Goal: Task Accomplishment & Management: Manage account settings

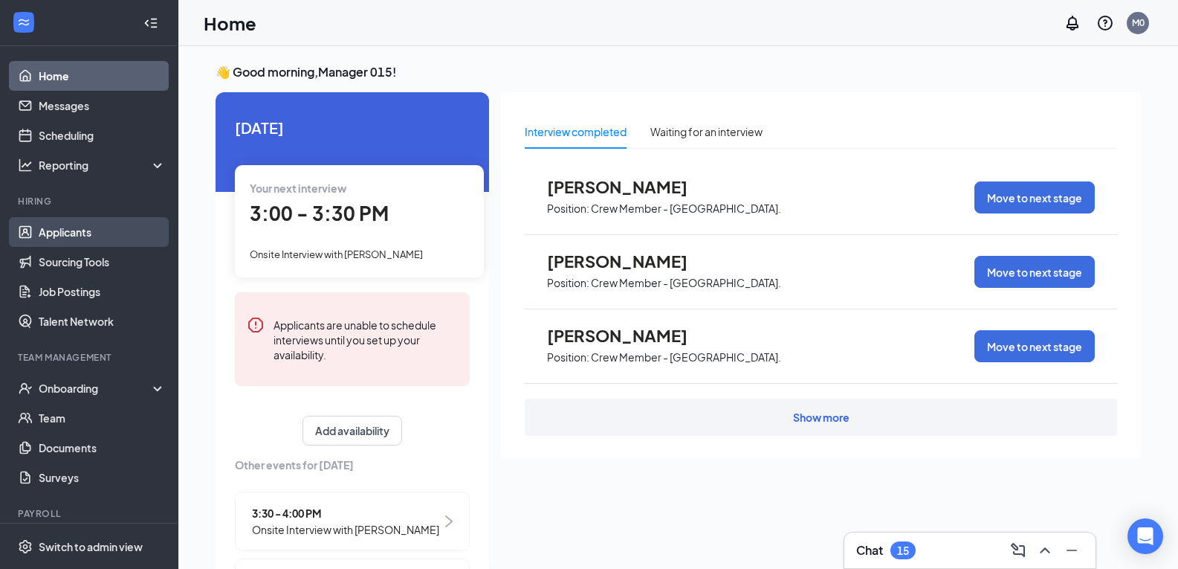
click at [103, 236] on link "Applicants" at bounding box center [102, 232] width 127 height 30
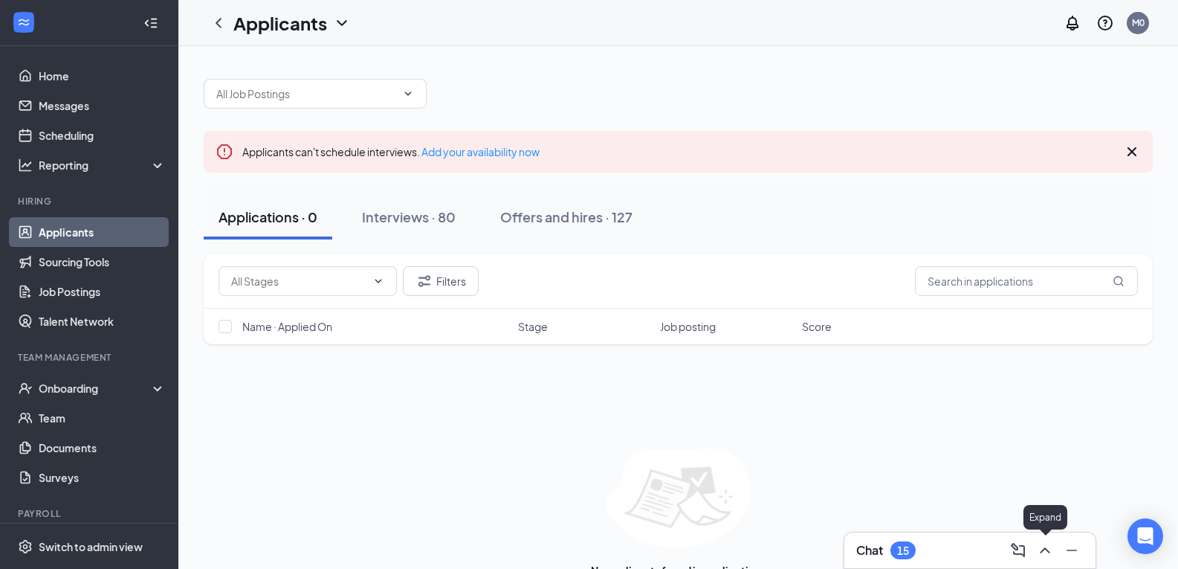
click at [1048, 551] on icon "ChevronUp" at bounding box center [1045, 550] width 10 height 6
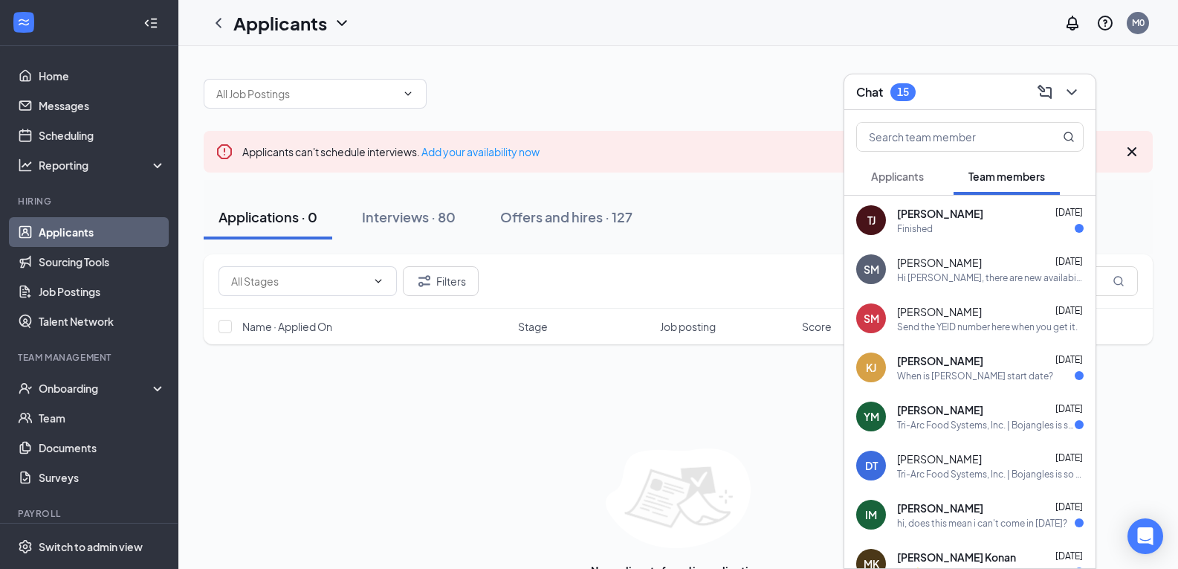
click at [924, 175] on span "Applicants" at bounding box center [897, 176] width 53 height 13
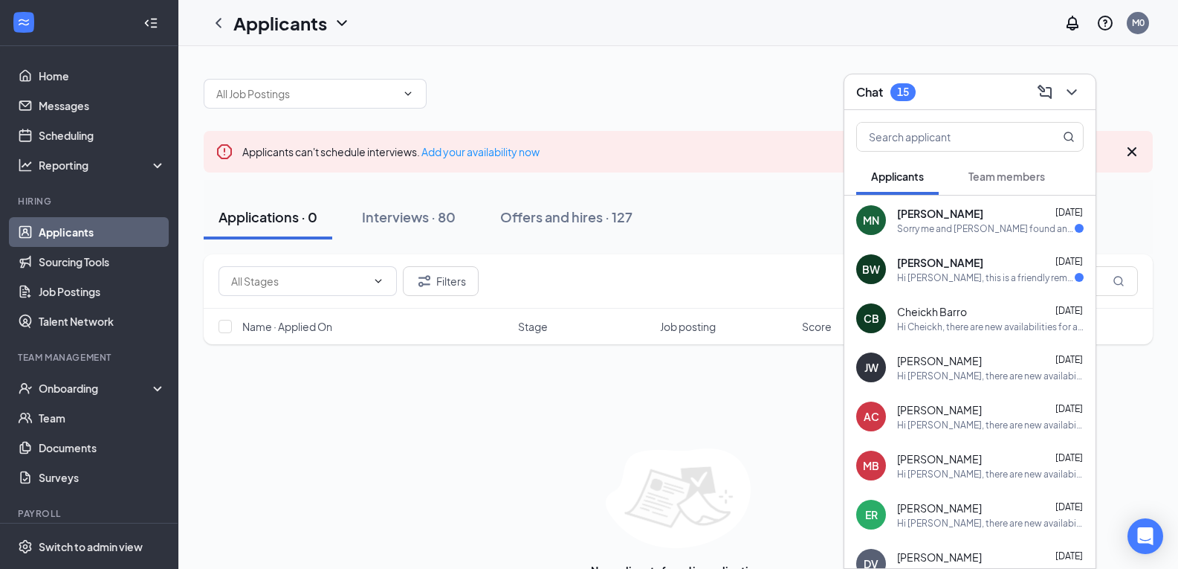
click at [1001, 210] on div "[PERSON_NAME] [DATE]" at bounding box center [990, 213] width 187 height 15
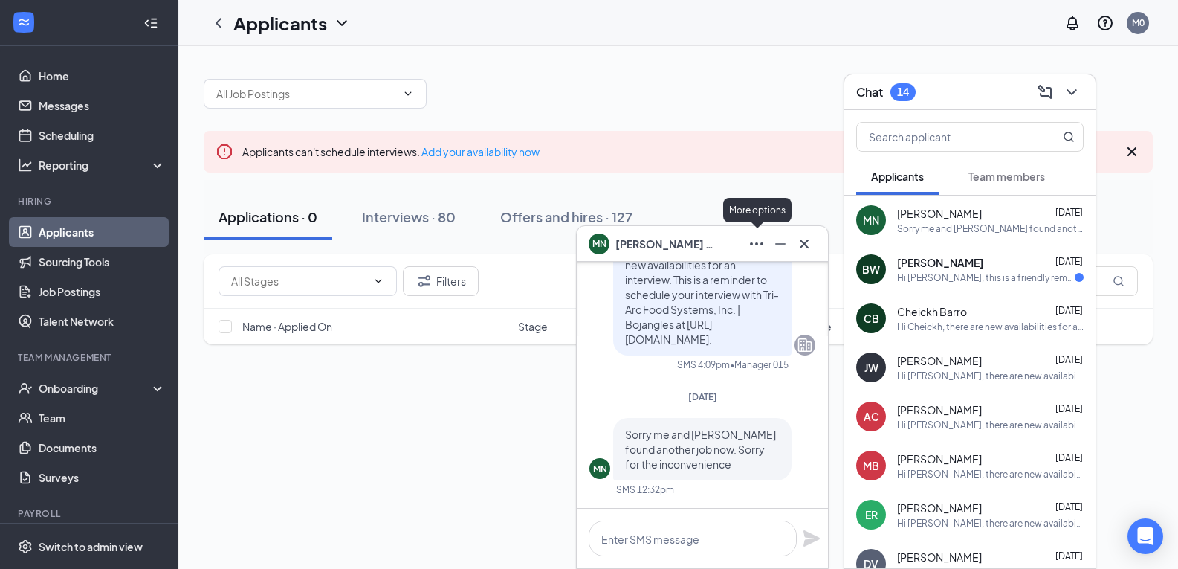
click at [761, 245] on icon "Ellipses" at bounding box center [756, 243] width 13 height 3
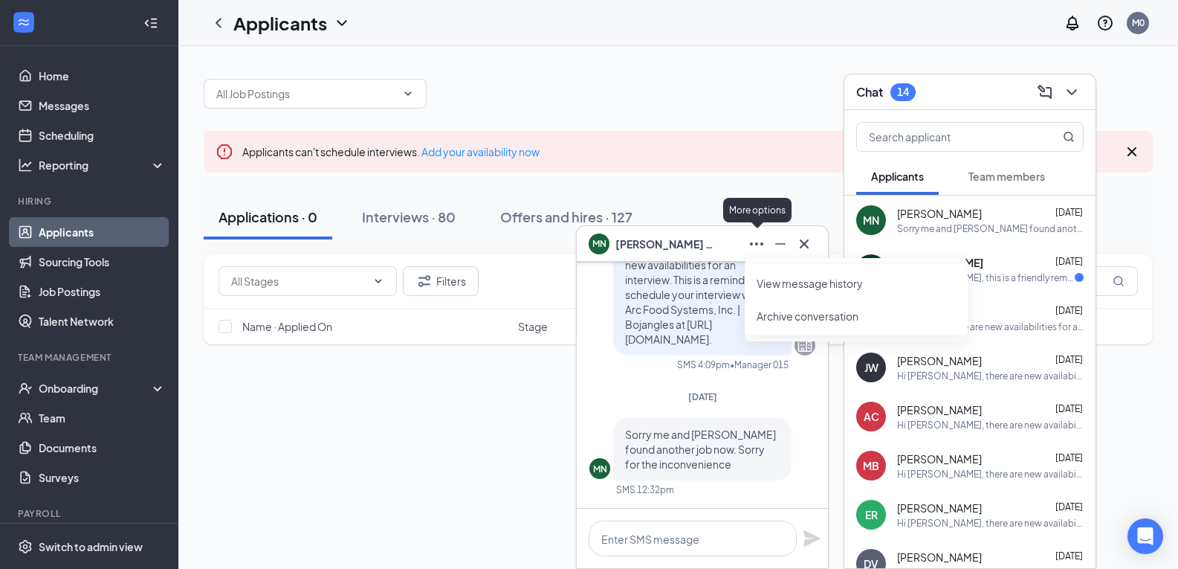
click at [761, 245] on icon "Ellipses" at bounding box center [756, 243] width 13 height 3
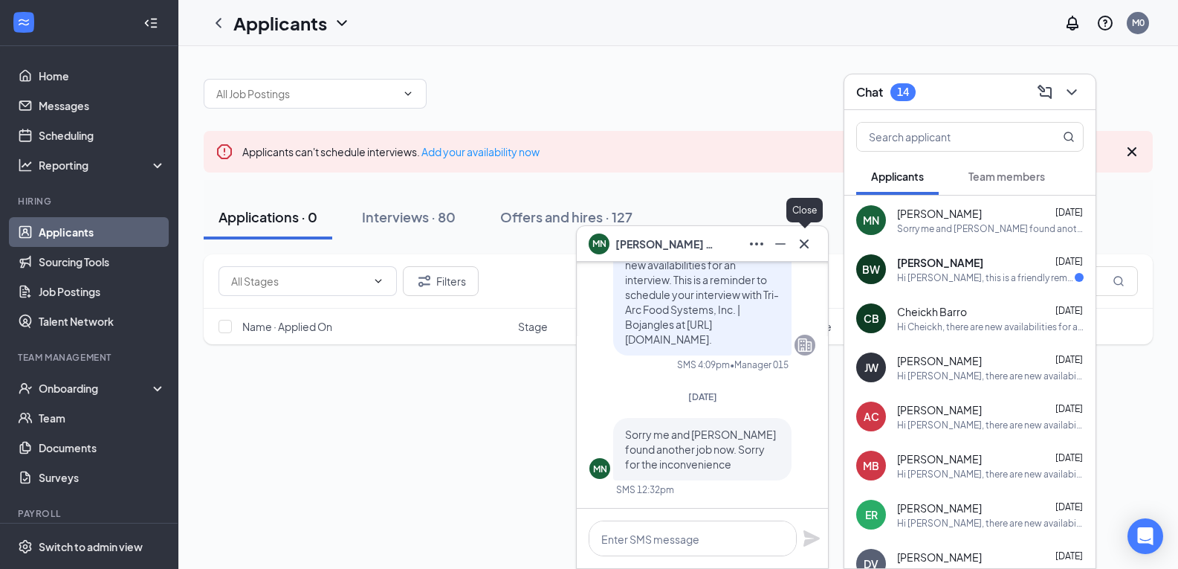
click at [800, 242] on icon "Cross" at bounding box center [805, 244] width 18 height 18
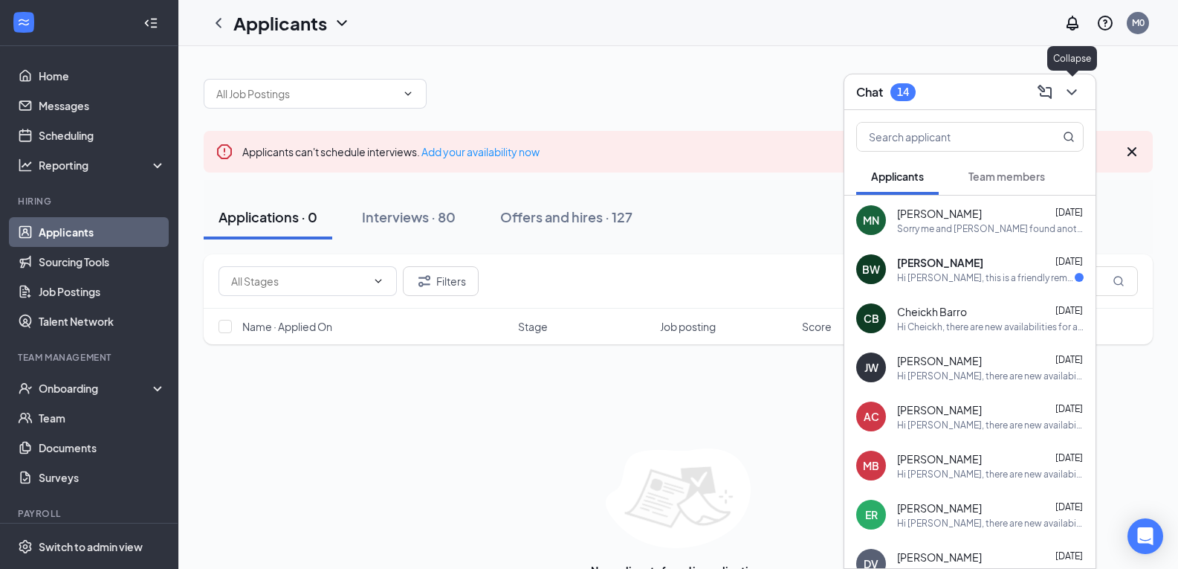
click at [1066, 88] on icon "ChevronDown" at bounding box center [1072, 92] width 18 height 18
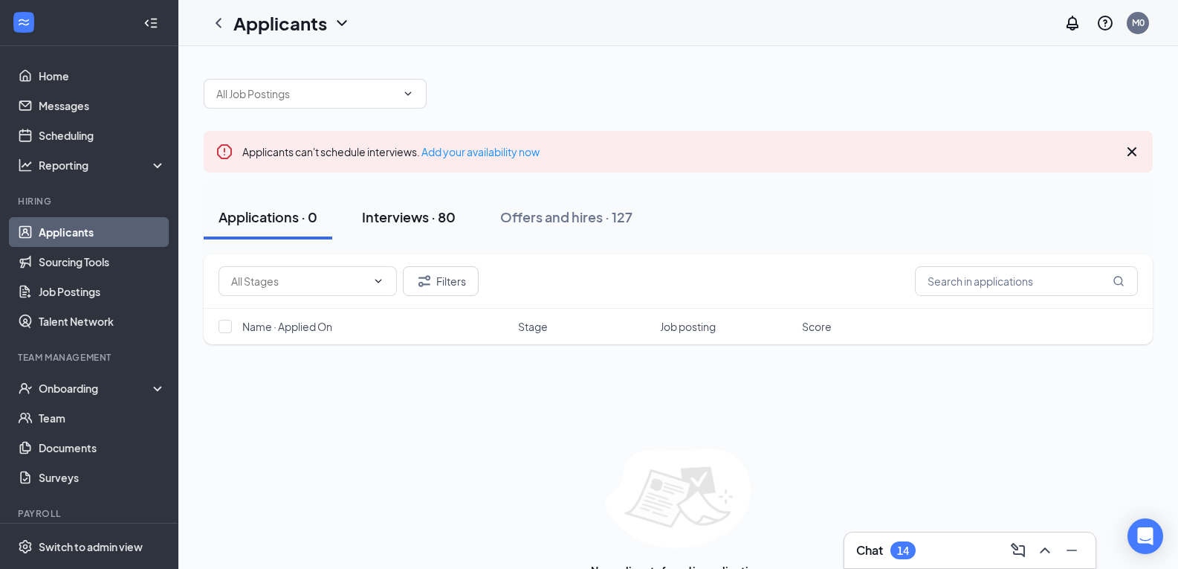
click at [428, 215] on div "Interviews · 80" at bounding box center [409, 216] width 94 height 19
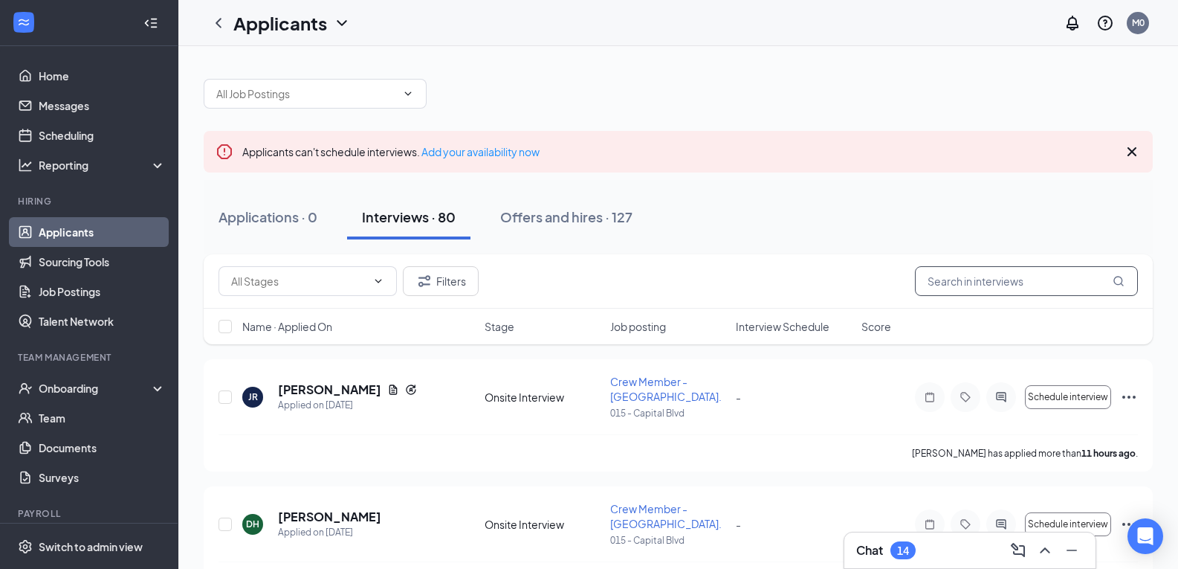
click at [1022, 283] on input "text" at bounding box center [1026, 281] width 223 height 30
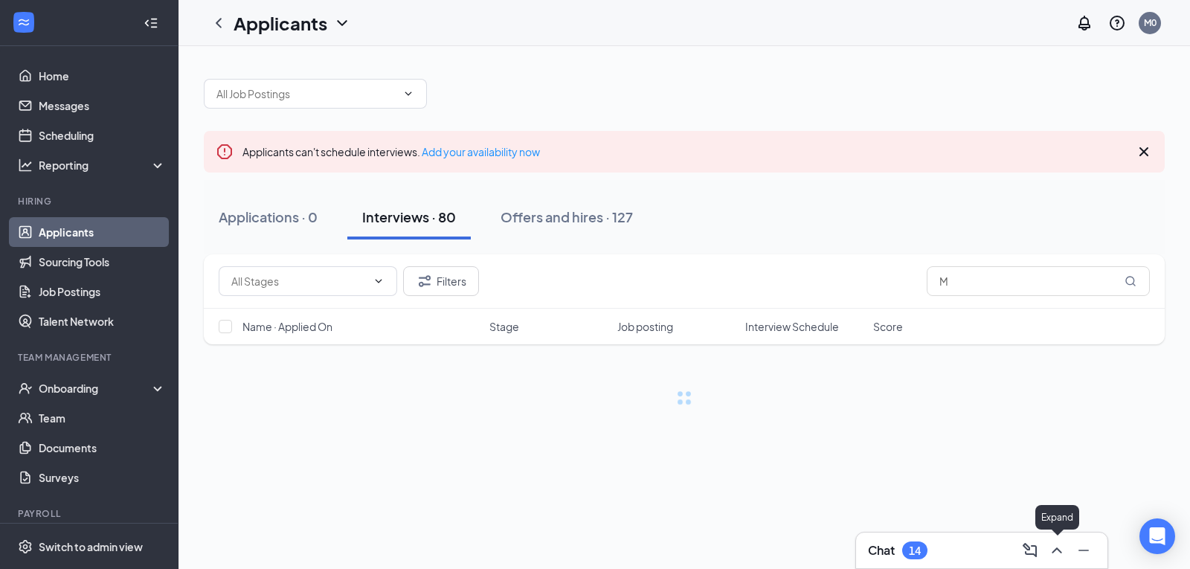
click at [1054, 546] on icon "ChevronUp" at bounding box center [1057, 550] width 18 height 18
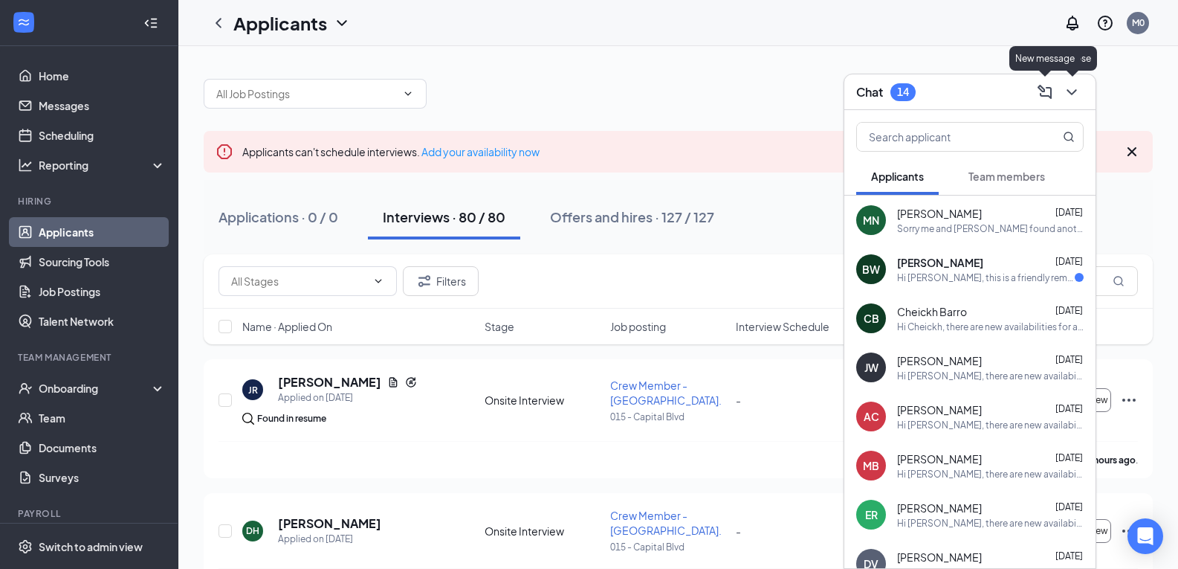
click at [1071, 90] on icon "ChevronDown" at bounding box center [1072, 92] width 18 height 18
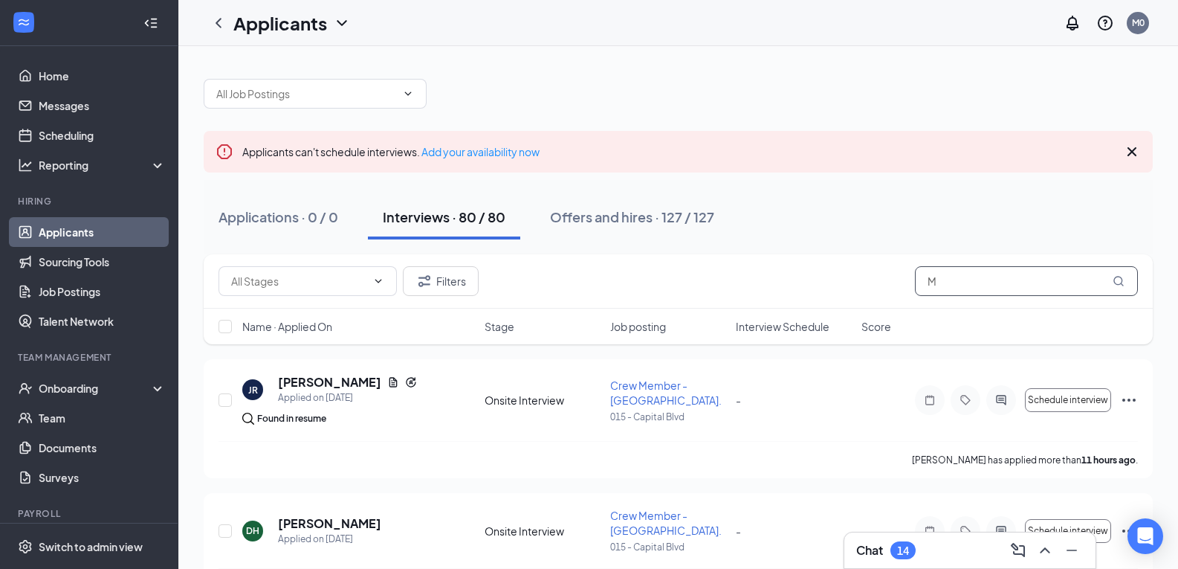
click at [1045, 291] on input "M" at bounding box center [1026, 281] width 223 height 30
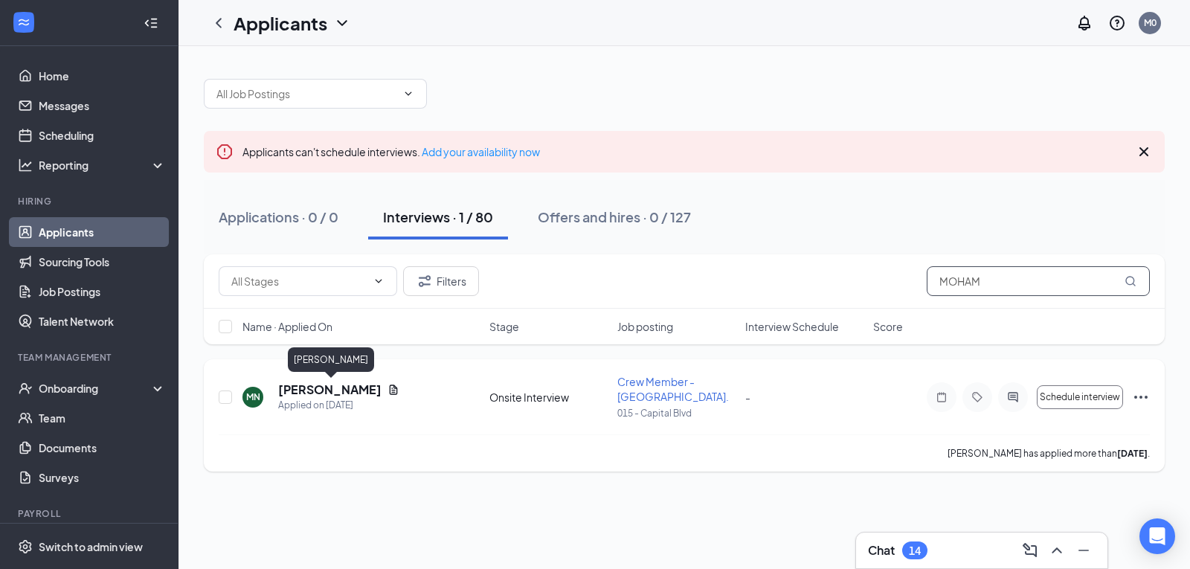
type input "MOHAM"
click at [370, 392] on h5 "[PERSON_NAME]" at bounding box center [329, 389] width 103 height 16
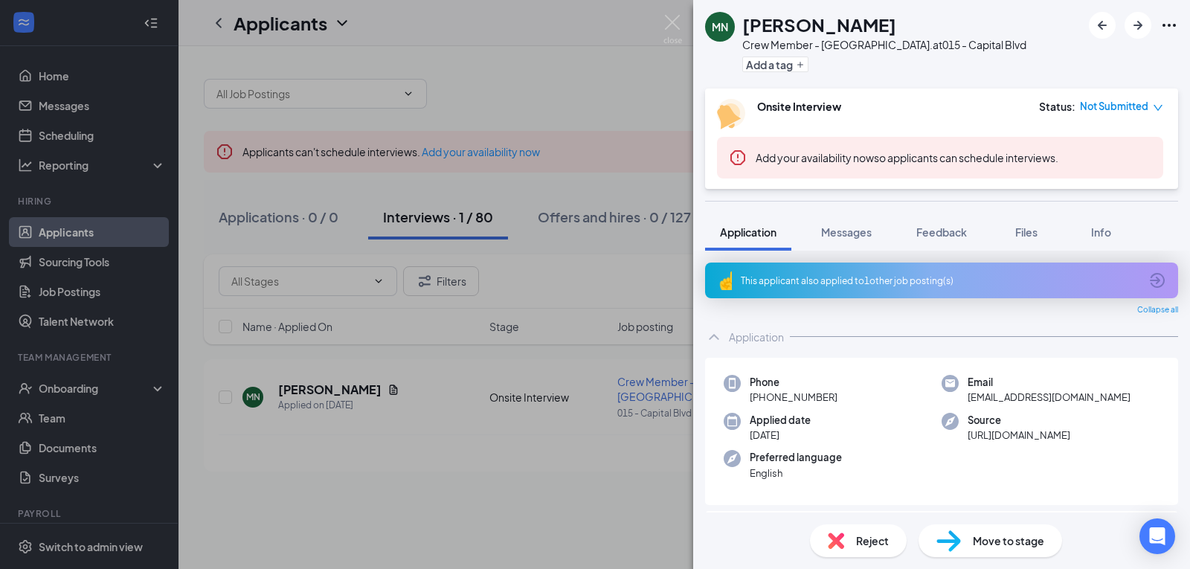
click at [870, 543] on span "Reject" at bounding box center [872, 540] width 33 height 16
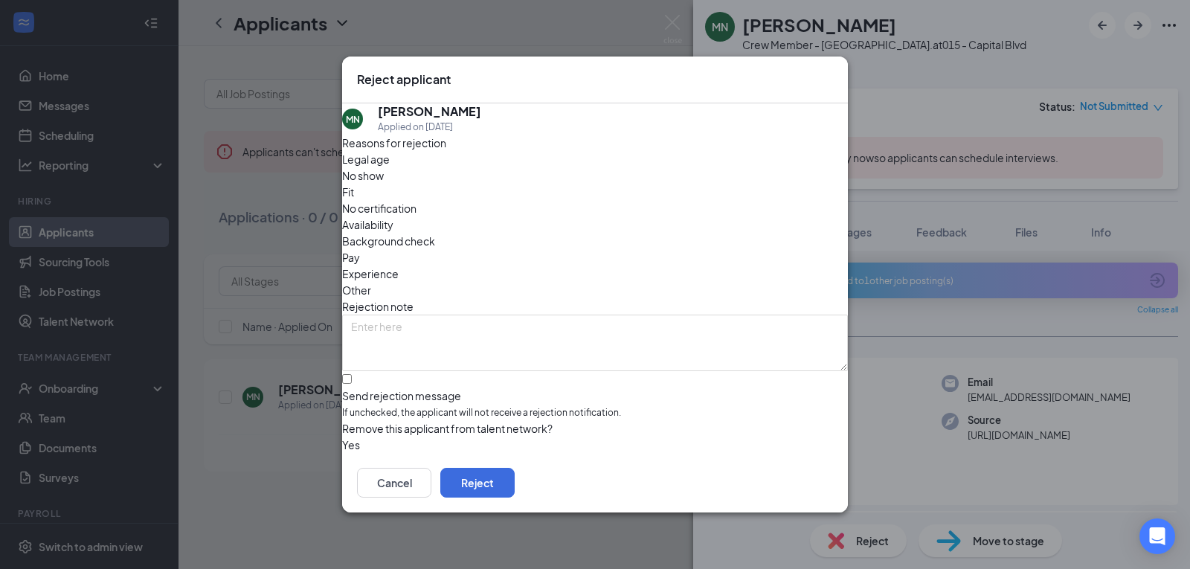
click at [371, 282] on span "Other" at bounding box center [356, 290] width 29 height 16
click at [352, 381] on input "Send rejection message If unchecked, the applicant will not receive a rejection…" at bounding box center [347, 379] width 10 height 10
checkbox input "true"
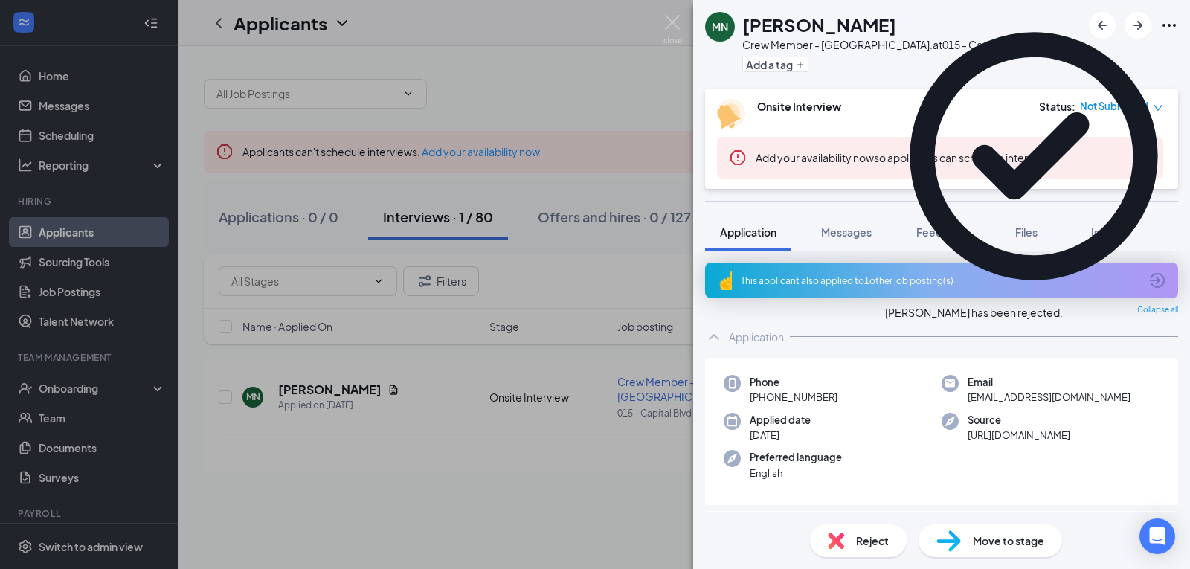
click at [647, 487] on div "MN [PERSON_NAME] Crew Member - [GEOGRAPHIC_DATA]. at [GEOGRAPHIC_DATA] Add a ta…" at bounding box center [595, 284] width 1190 height 569
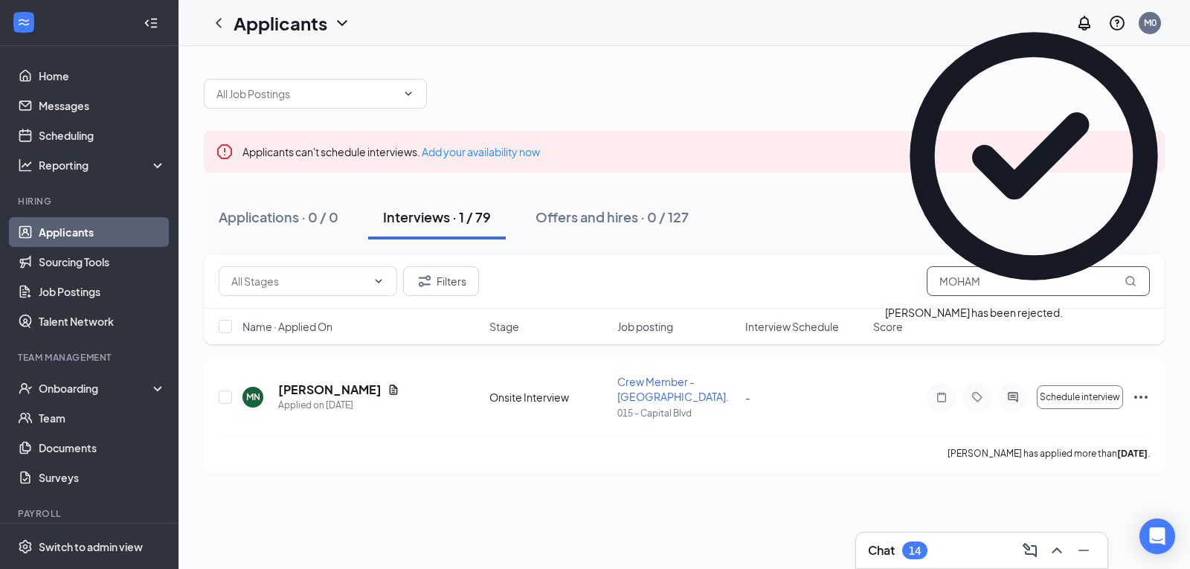
drag, startPoint x: 1019, startPoint y: 288, endPoint x: 639, endPoint y: 342, distance: 383.7
click at [645, 349] on div "Filters MOHAM Name · Applied On Stage Job posting Interview Schedule Score" at bounding box center [684, 306] width 961 height 105
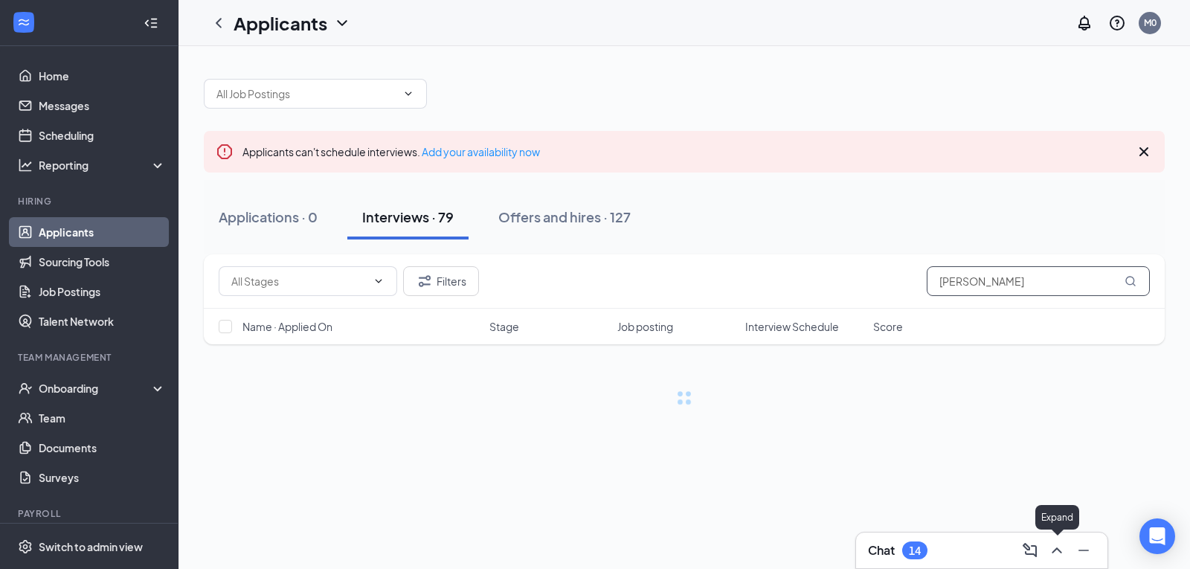
type input "[PERSON_NAME]"
click at [1056, 552] on icon "ChevronUp" at bounding box center [1057, 550] width 18 height 18
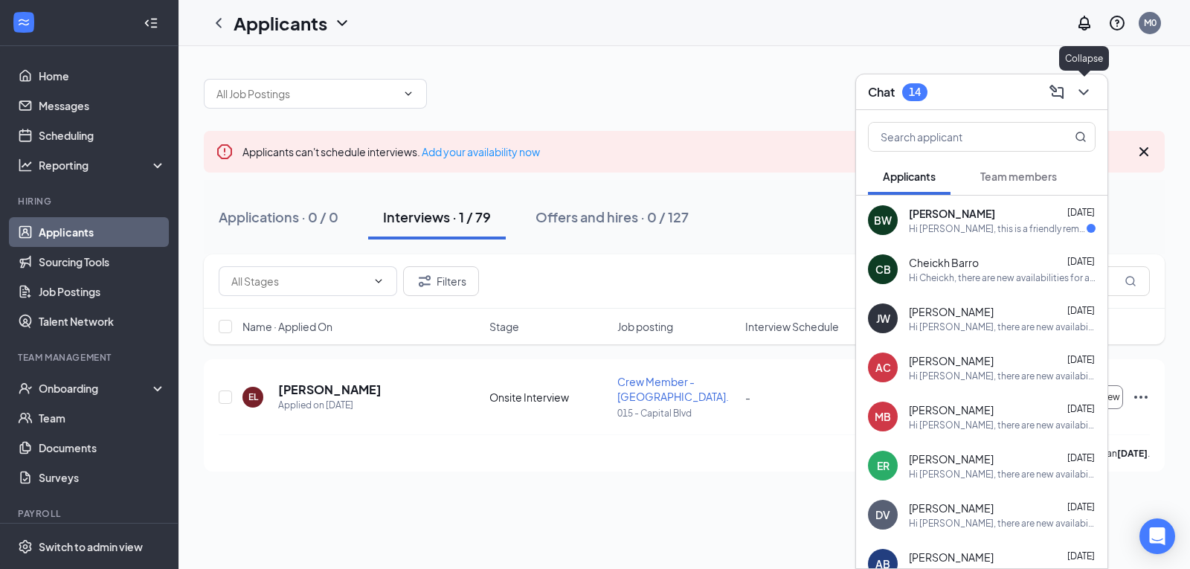
click at [1076, 86] on icon "ChevronDown" at bounding box center [1083, 92] width 18 height 18
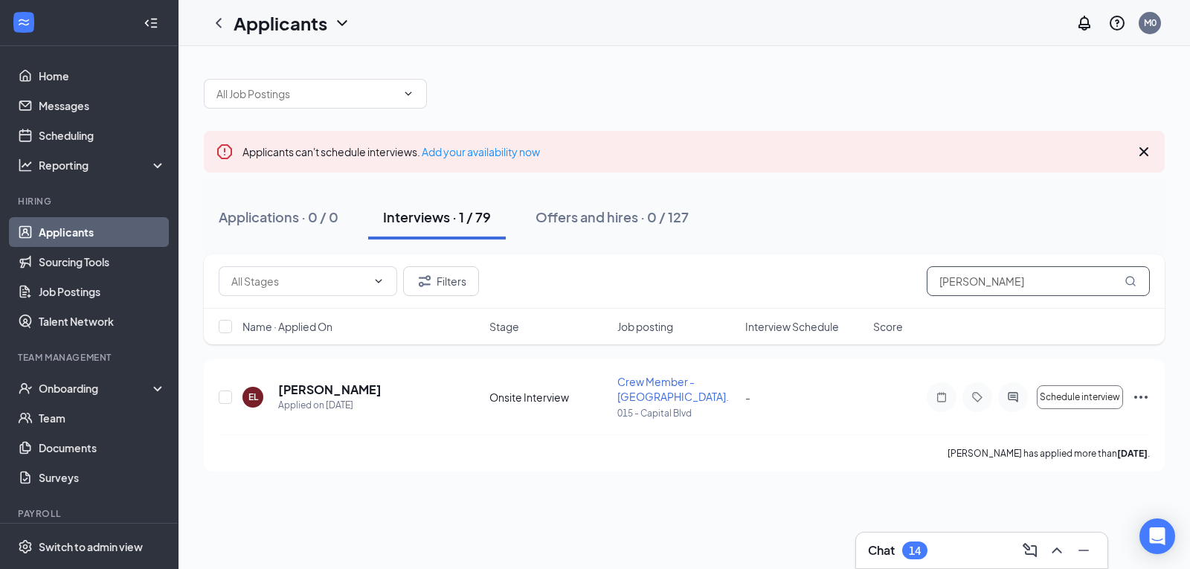
drag, startPoint x: 1041, startPoint y: 287, endPoint x: 806, endPoint y: 326, distance: 238.2
click at [839, 326] on div "Filters [PERSON_NAME] Name · Applied On Stage Job posting Interview Schedule Sc…" at bounding box center [684, 299] width 961 height 90
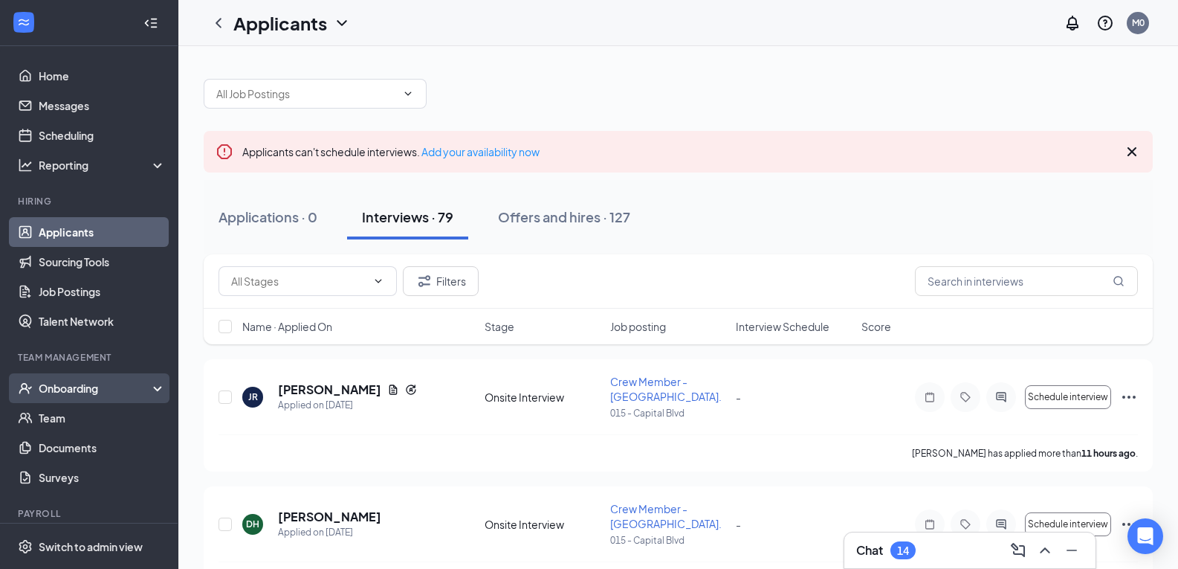
click at [94, 393] on div "Onboarding" at bounding box center [96, 388] width 114 height 15
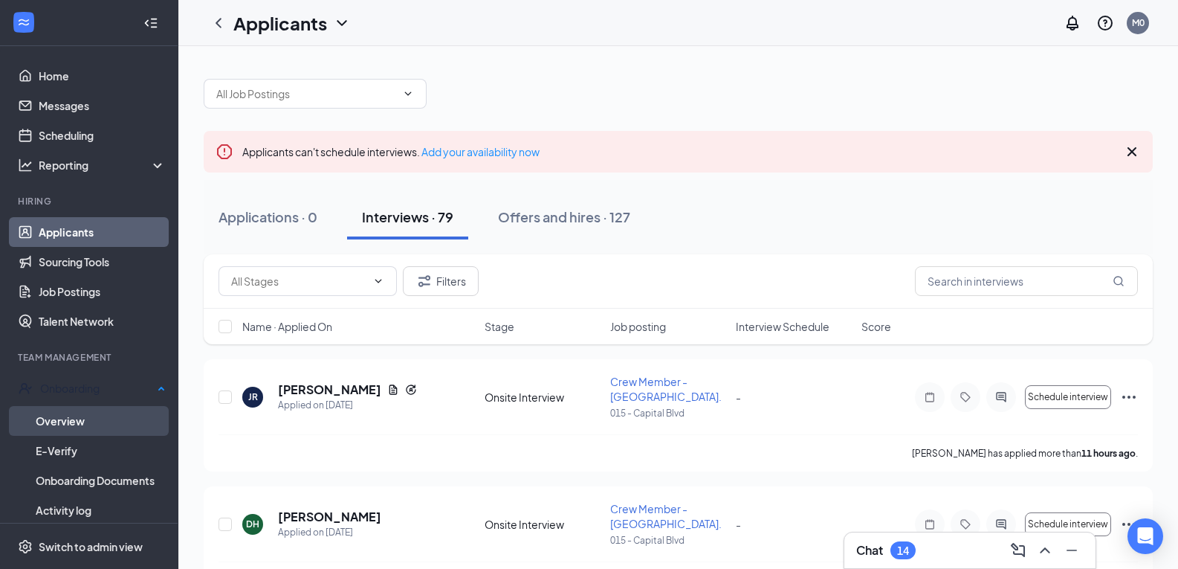
click at [104, 415] on link "Overview" at bounding box center [101, 421] width 130 height 30
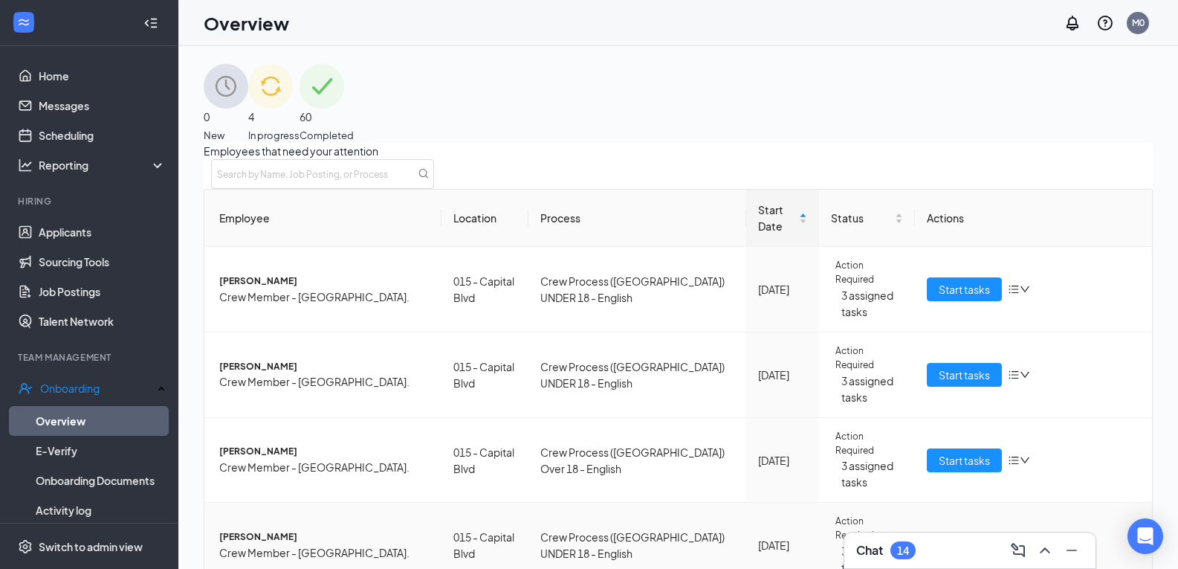
scroll to position [85, 0]
click at [1008, 454] on icon "bars" at bounding box center [1014, 460] width 12 height 12
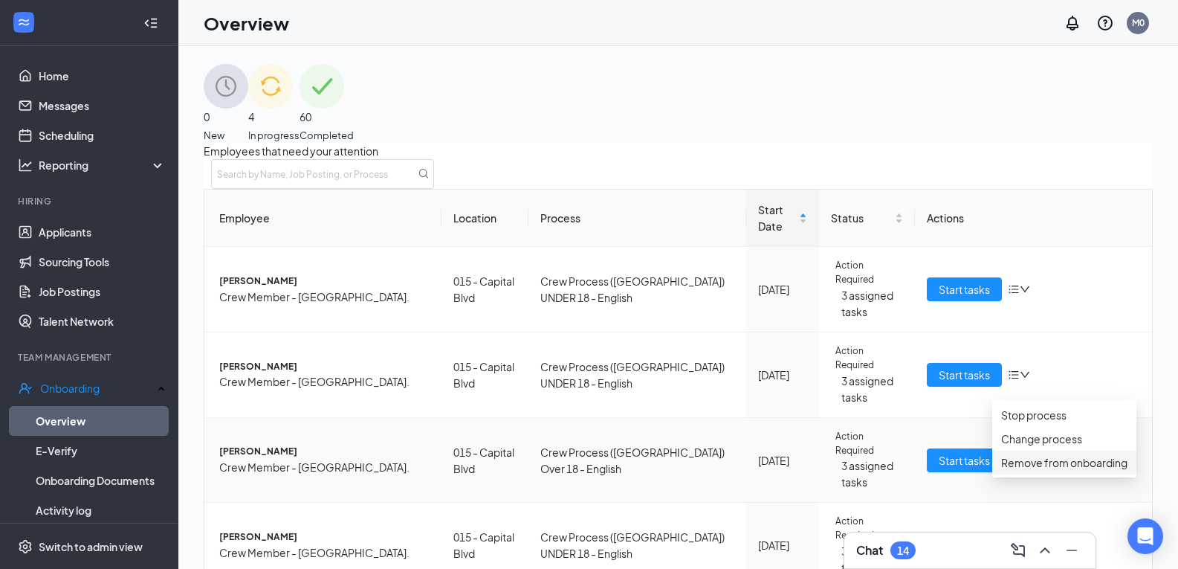
click at [1035, 471] on div "Remove from onboarding" at bounding box center [1064, 462] width 126 height 16
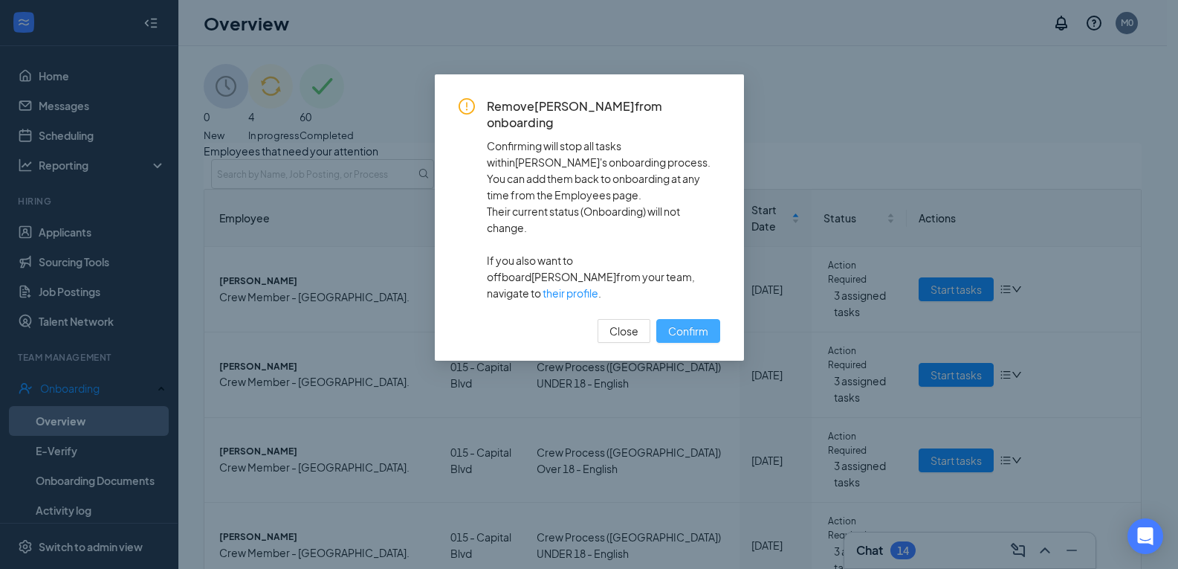
click at [681, 323] on span "Confirm" at bounding box center [688, 331] width 40 height 16
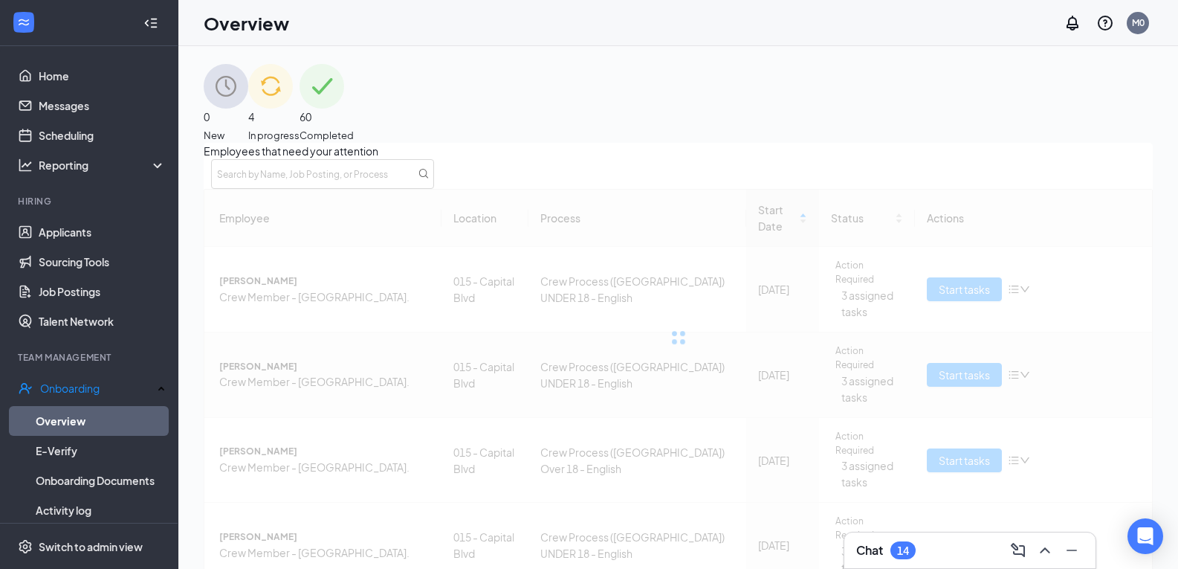
scroll to position [1, 0]
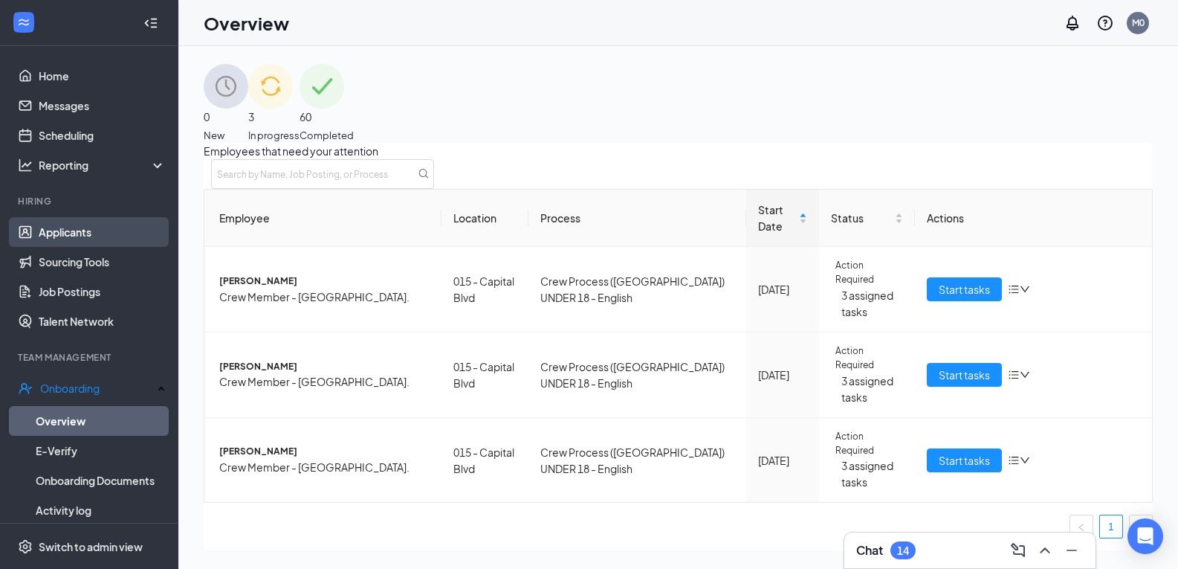
click at [118, 228] on link "Applicants" at bounding box center [102, 232] width 127 height 30
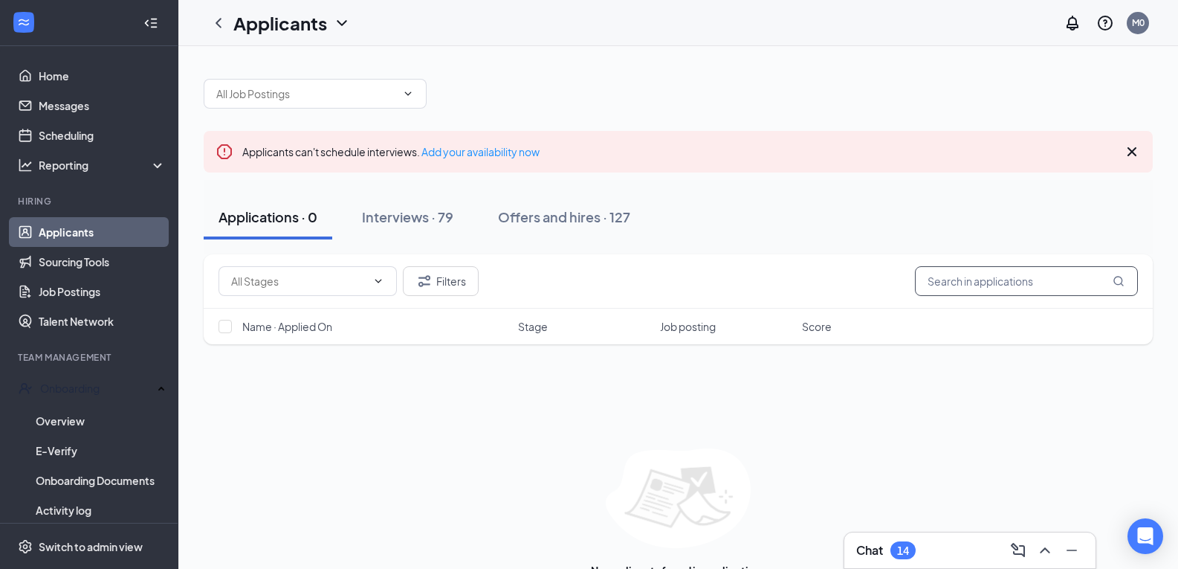
click at [965, 272] on input "text" at bounding box center [1026, 281] width 223 height 30
type input "[PERSON_NAME]"
click at [623, 223] on div "Offers and hires · 1 / 127" at bounding box center [614, 216] width 149 height 19
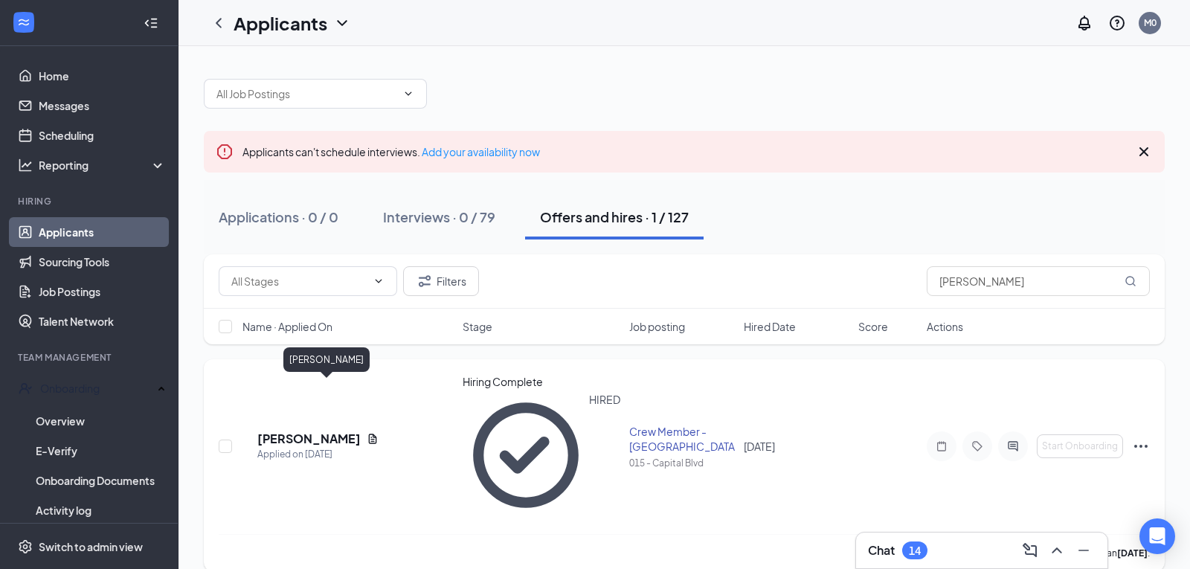
click at [342, 430] on h5 "[PERSON_NAME]" at bounding box center [308, 438] width 103 height 16
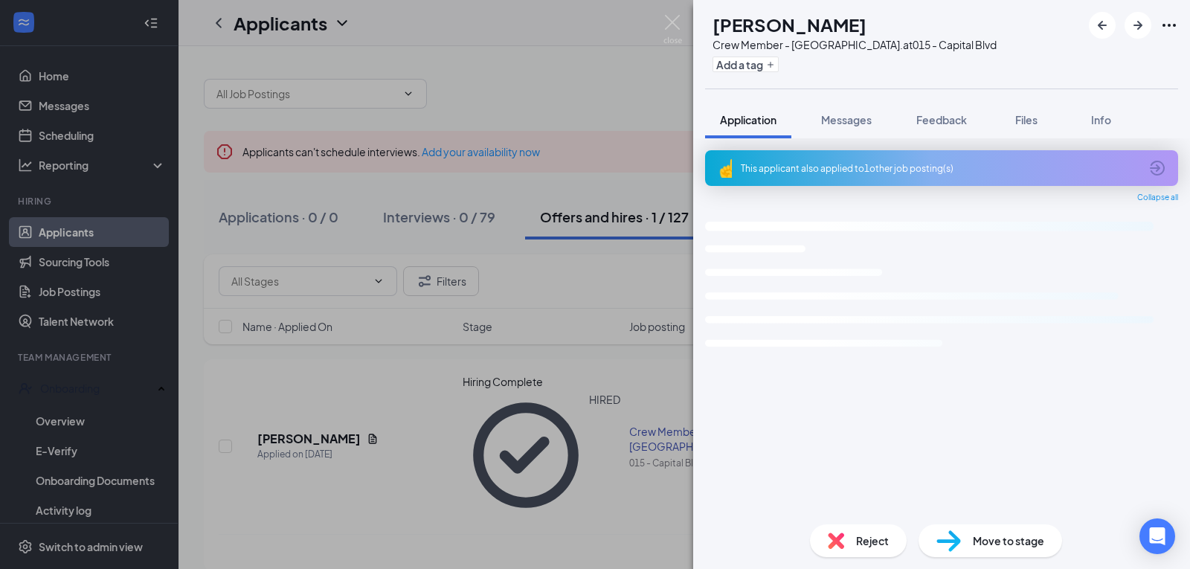
click at [875, 538] on span "Reject" at bounding box center [872, 540] width 33 height 16
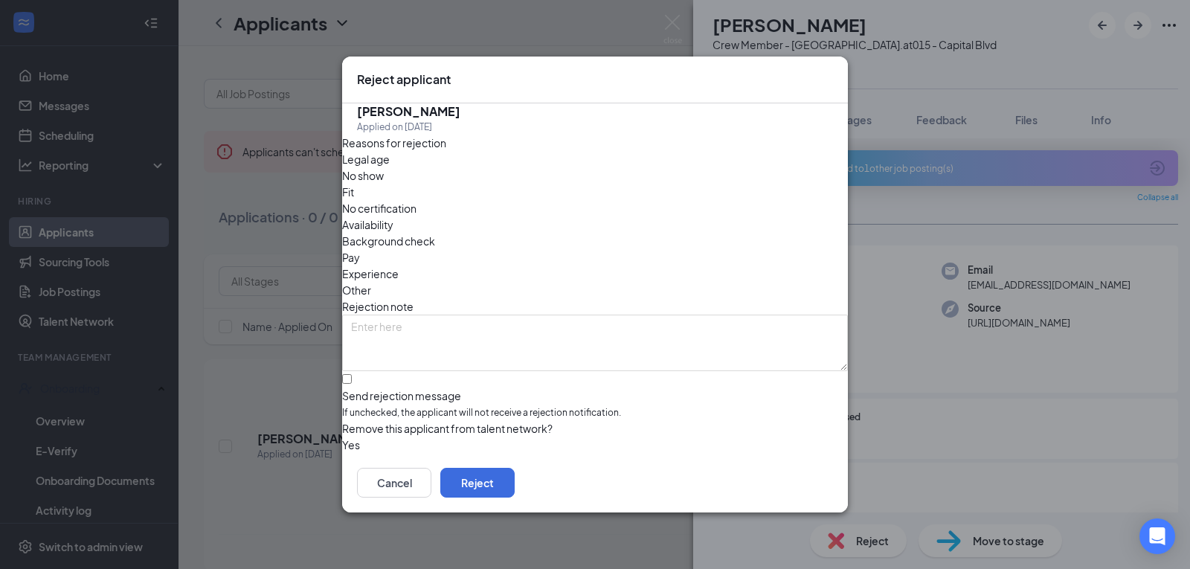
click at [384, 184] on span "No show" at bounding box center [363, 175] width 42 height 16
click at [352, 374] on input "Send rejection message If unchecked, the applicant will not receive a rejection…" at bounding box center [347, 379] width 10 height 10
checkbox input "true"
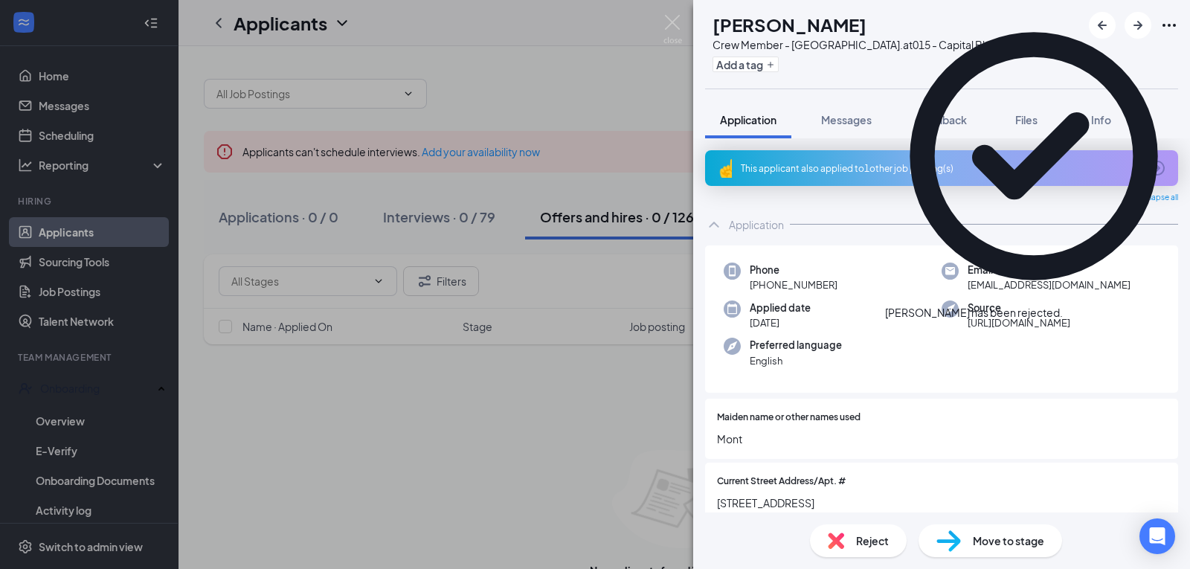
click at [584, 474] on div "LT [PERSON_NAME] Crew Member - Capital Blvd. at [GEOGRAPHIC_DATA] Add a tag App…" at bounding box center [595, 284] width 1190 height 569
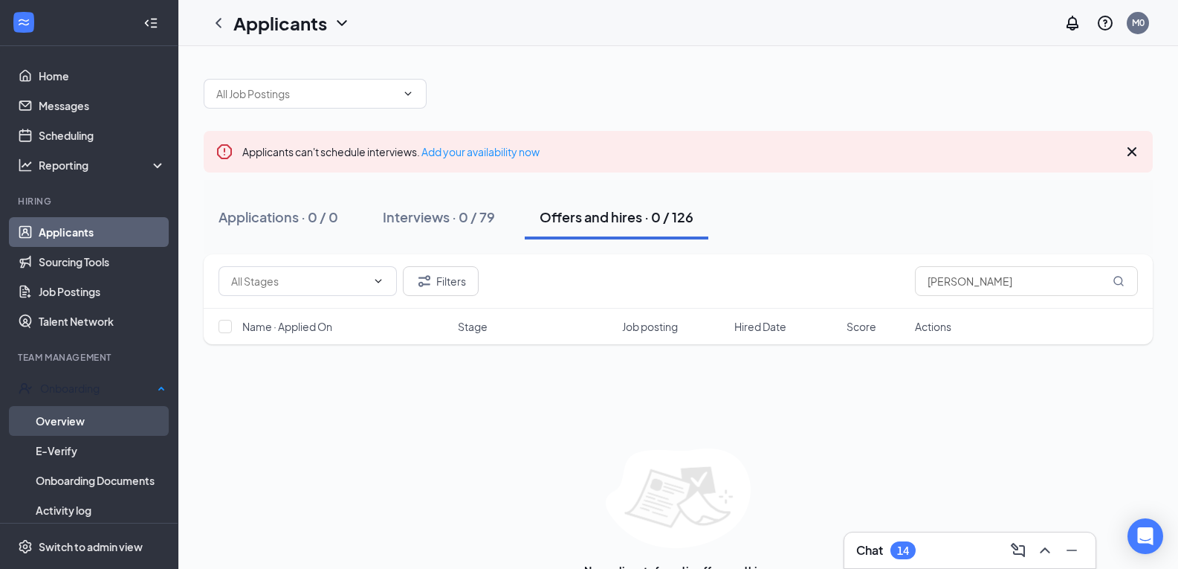
click at [112, 414] on link "Overview" at bounding box center [101, 421] width 130 height 30
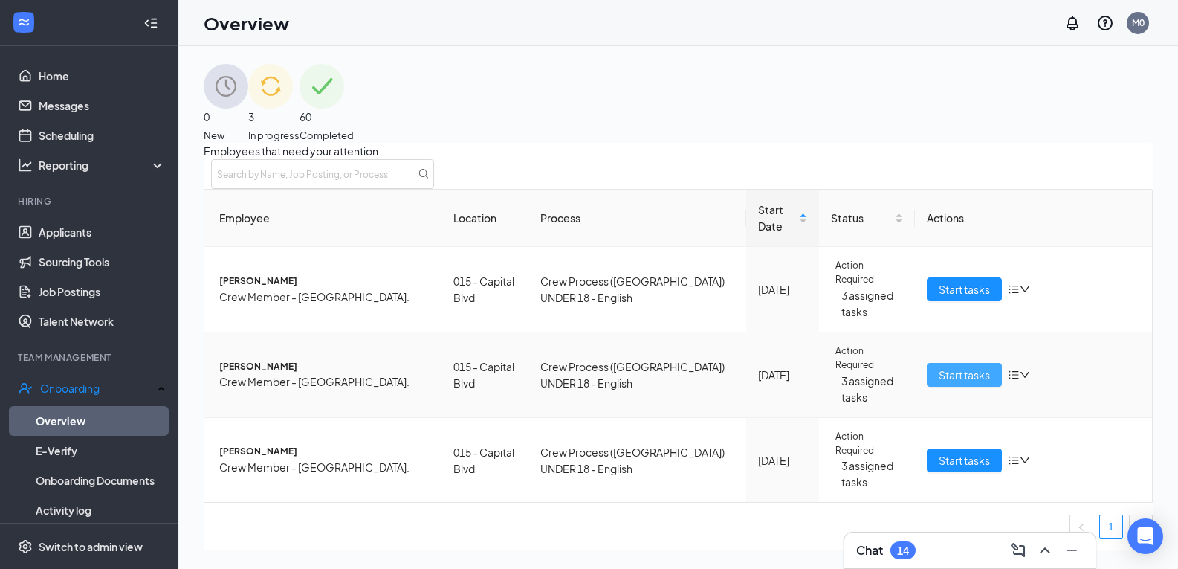
click at [943, 383] on span "Start tasks" at bounding box center [964, 375] width 51 height 16
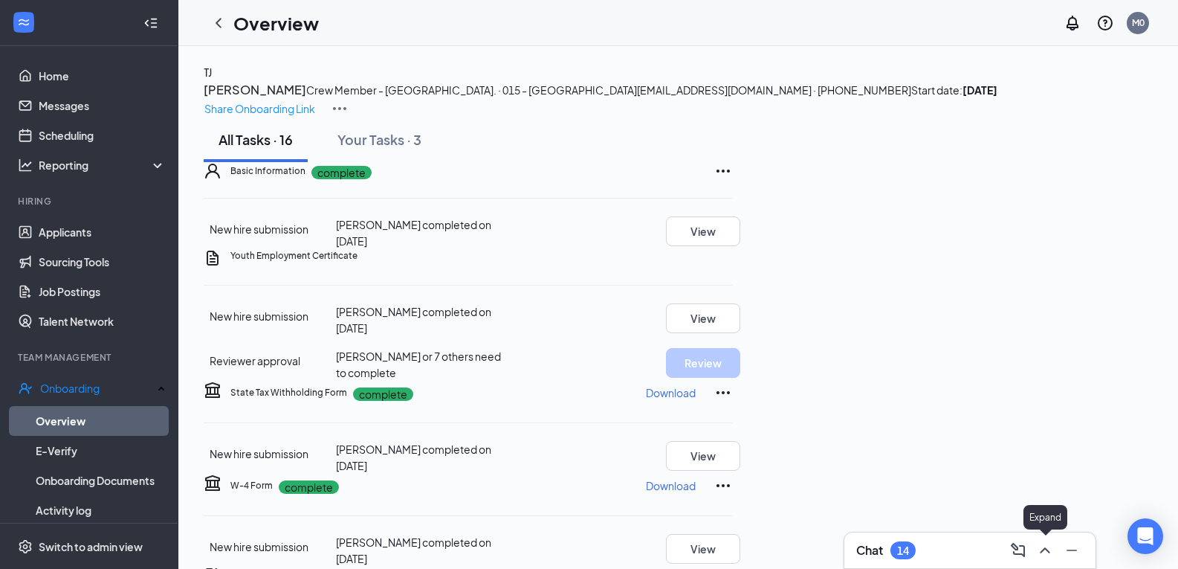
click at [1050, 553] on icon "ChevronUp" at bounding box center [1045, 550] width 18 height 18
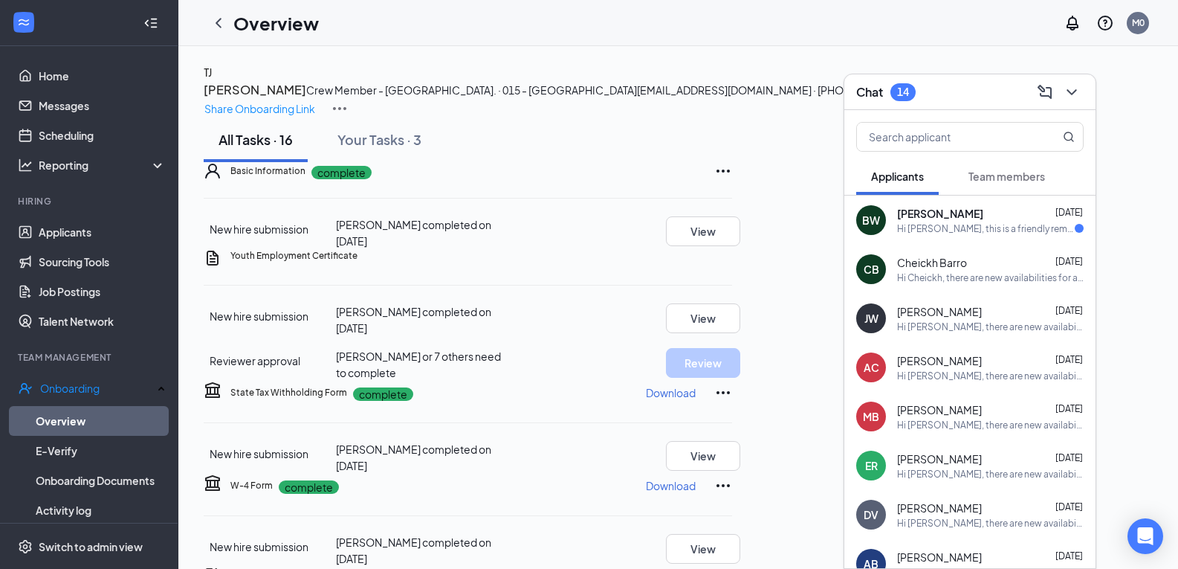
click at [1012, 175] on span "Team members" at bounding box center [1007, 176] width 77 height 13
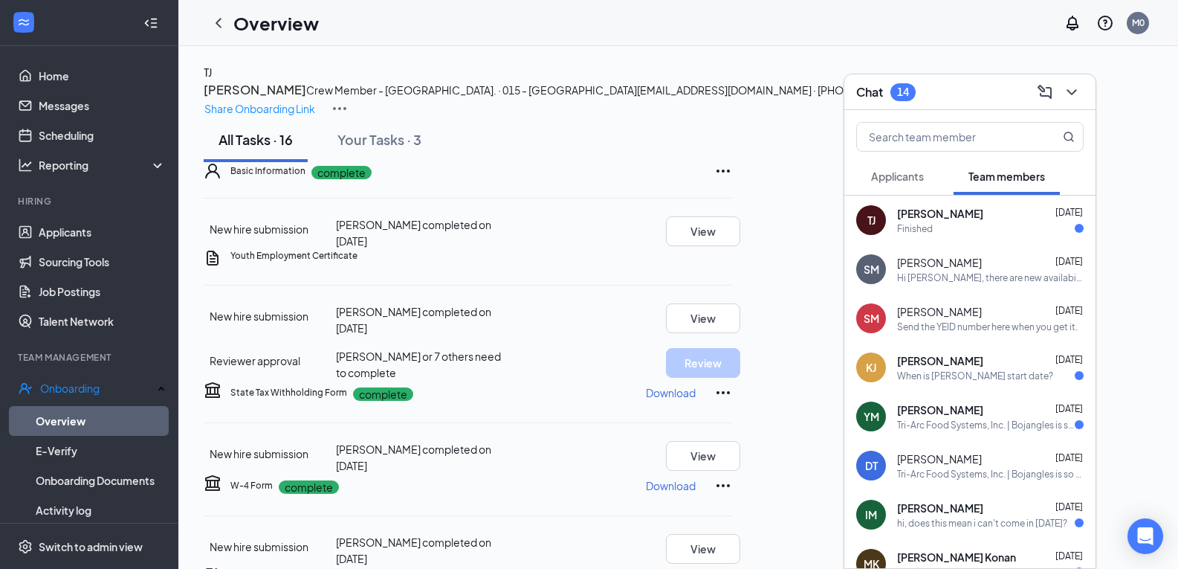
click at [1032, 238] on div "[PERSON_NAME] [DATE] Finished" at bounding box center [970, 220] width 251 height 49
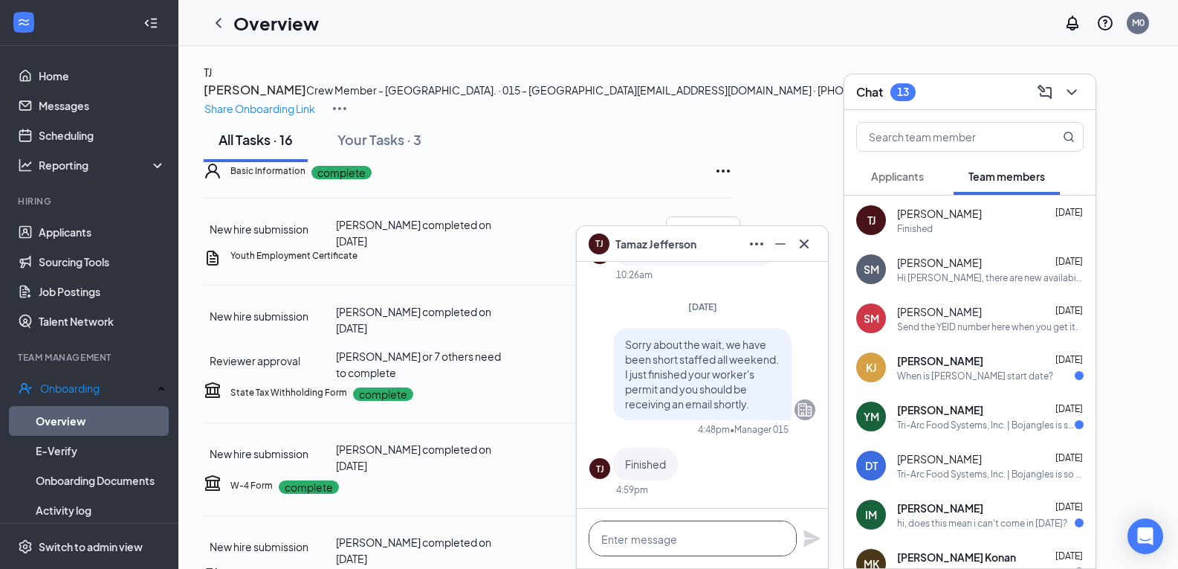
click at [764, 540] on textarea at bounding box center [693, 538] width 208 height 36
drag, startPoint x: 958, startPoint y: 222, endPoint x: 807, endPoint y: 329, distance: 184.9
click at [958, 222] on div "Finished" at bounding box center [990, 228] width 187 height 13
drag, startPoint x: 679, startPoint y: 528, endPoint x: 692, endPoint y: 555, distance: 30.6
click at [680, 529] on textarea at bounding box center [693, 538] width 208 height 36
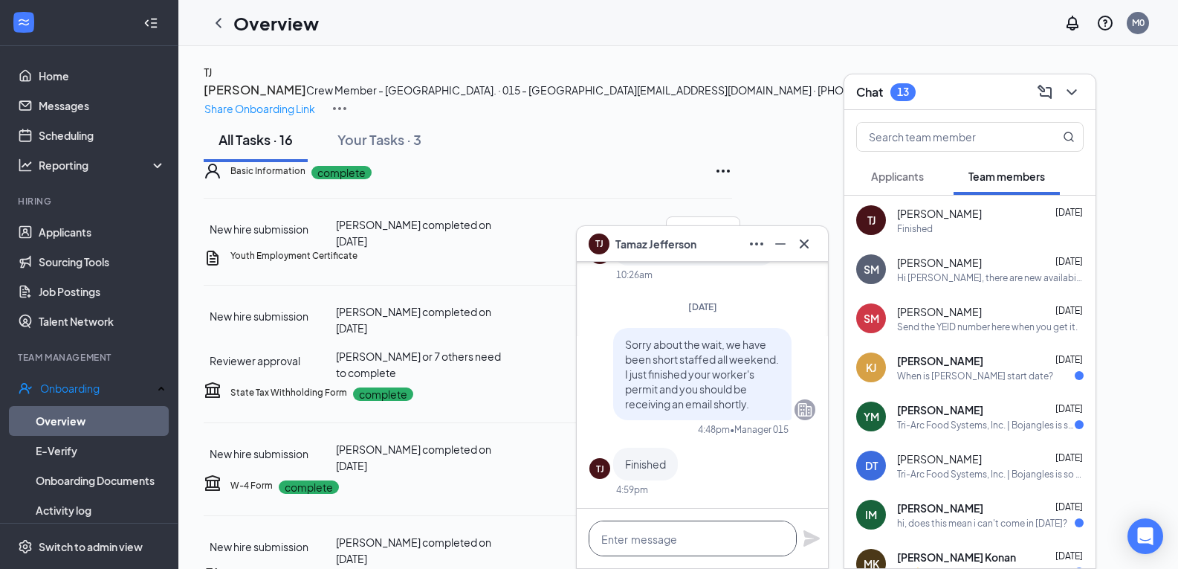
click at [692, 555] on textarea at bounding box center [693, 538] width 208 height 36
type textarea "g"
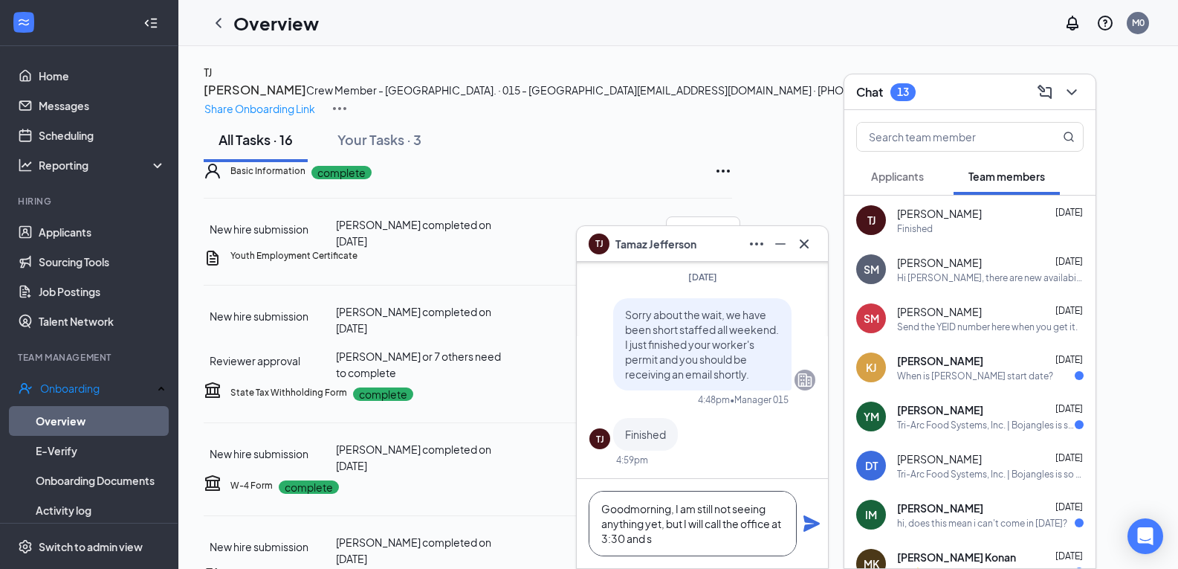
click at [663, 527] on textarea "Goodmorning, I am still not seeing anything yet, but I will call the office at …" at bounding box center [693, 523] width 208 height 65
drag, startPoint x: 674, startPoint y: 545, endPoint x: 668, endPoint y: 521, distance: 24.5
click at [668, 521] on textarea "Goodmorning, I am still not seeing anything yet. but I will call the office at …" at bounding box center [693, 523] width 208 height 65
click at [685, 527] on textarea "Goodmorning, I am still not seeing anything yet. but I will call the office at …" at bounding box center [693, 523] width 208 height 65
click at [687, 527] on textarea "Goodmorning, I am still not seeing anything yet. but I will call the office at …" at bounding box center [693, 523] width 208 height 65
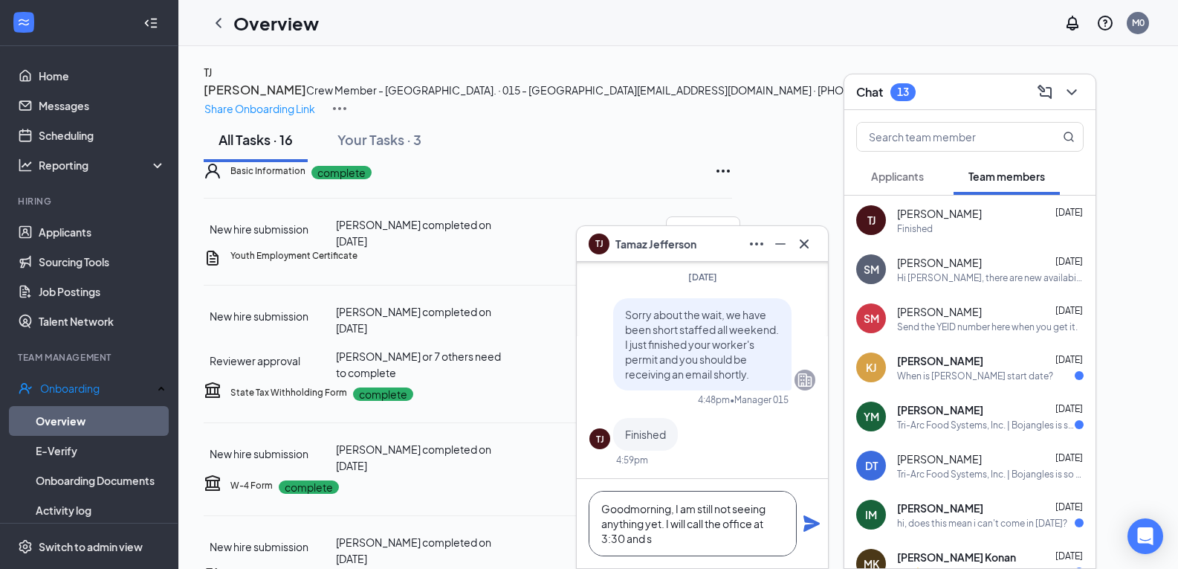
click at [688, 546] on textarea "Goodmorning, I am still not seeing anything yet. I will call the office at 3:30…" at bounding box center [693, 523] width 208 height 65
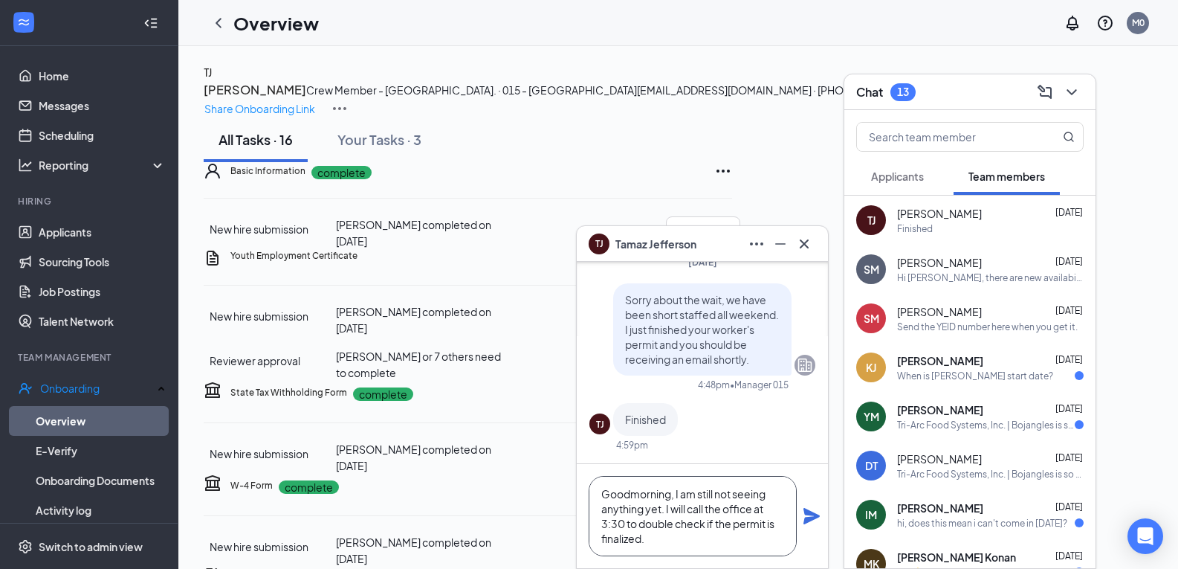
type textarea "Goodmorning, I am still not seeing anything yet. I will call the office at 3:30…"
click at [810, 519] on icon "Plane" at bounding box center [812, 516] width 16 height 16
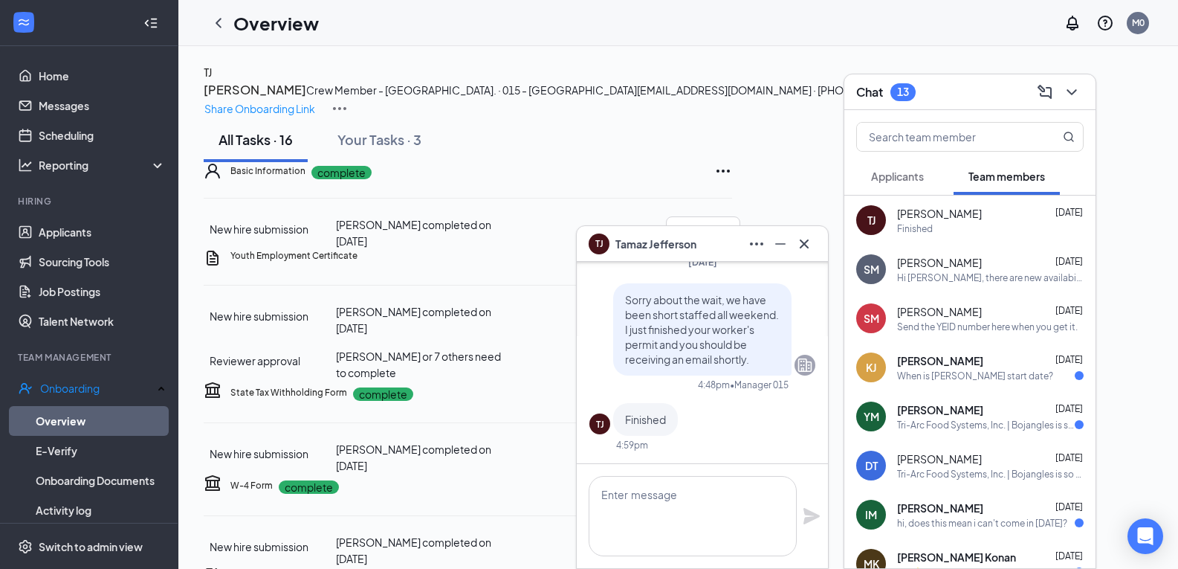
scroll to position [0, 0]
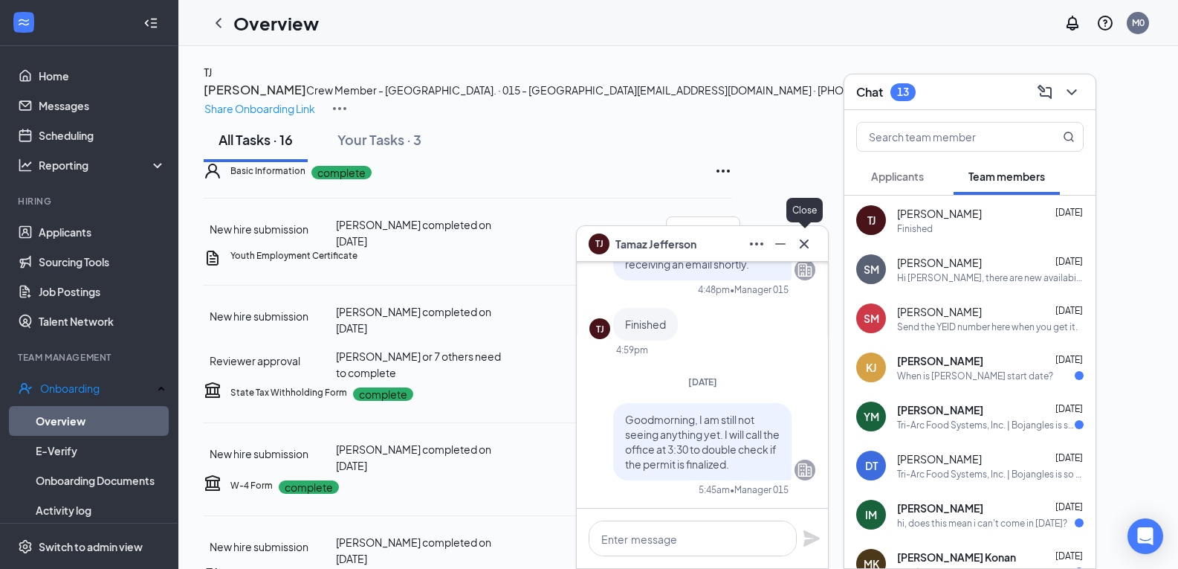
click at [801, 251] on icon "Cross" at bounding box center [805, 244] width 18 height 18
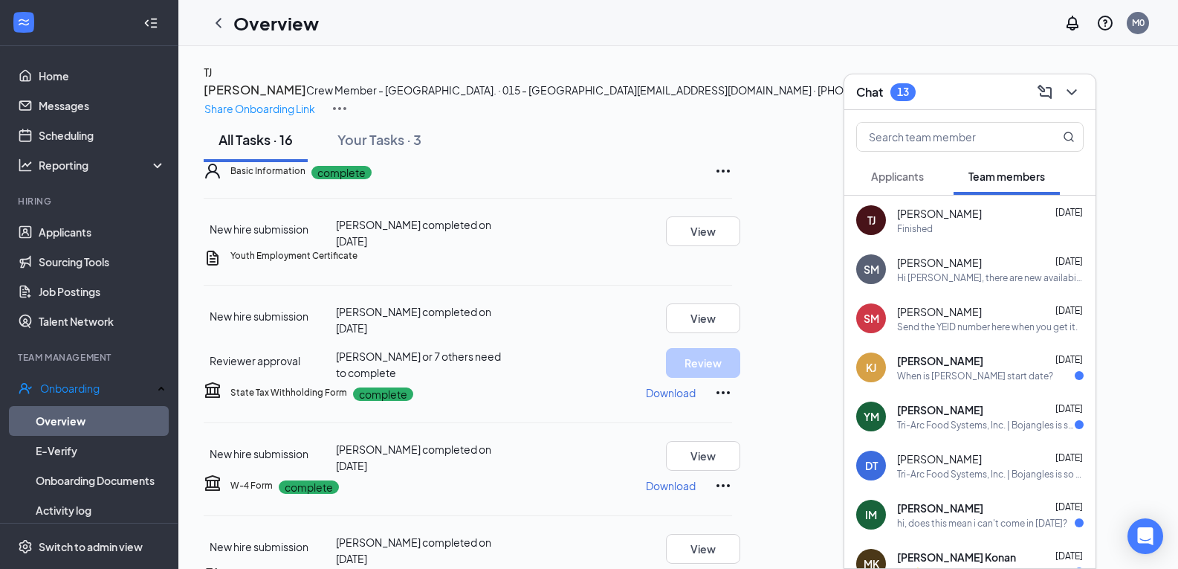
click at [1028, 331] on div "Send the YEID number here when you get it." at bounding box center [987, 326] width 181 height 13
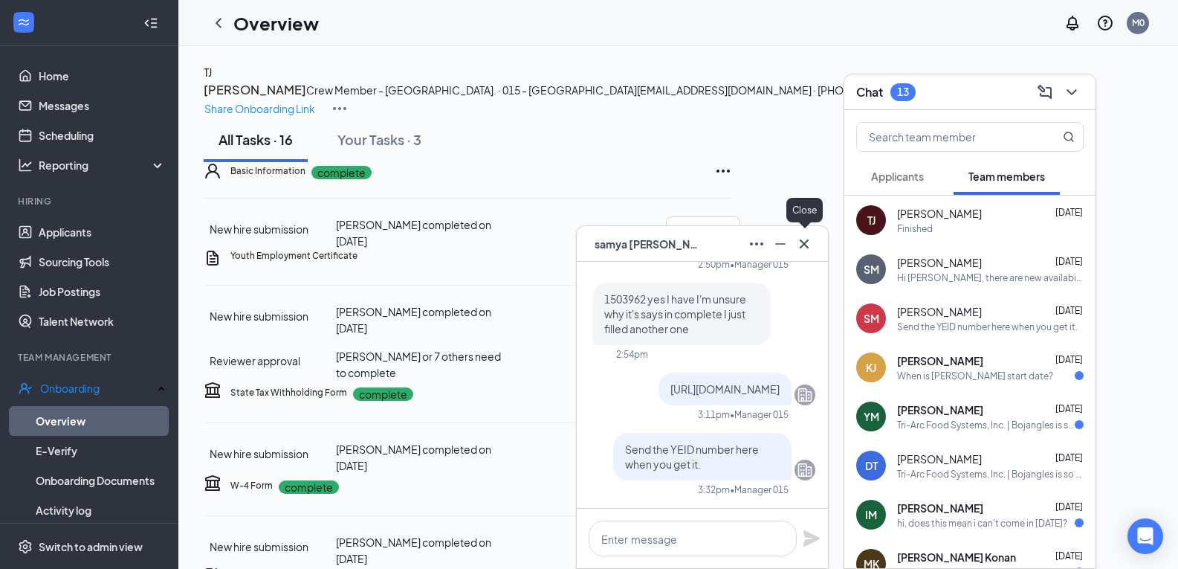
click at [804, 246] on icon "Cross" at bounding box center [805, 244] width 18 height 18
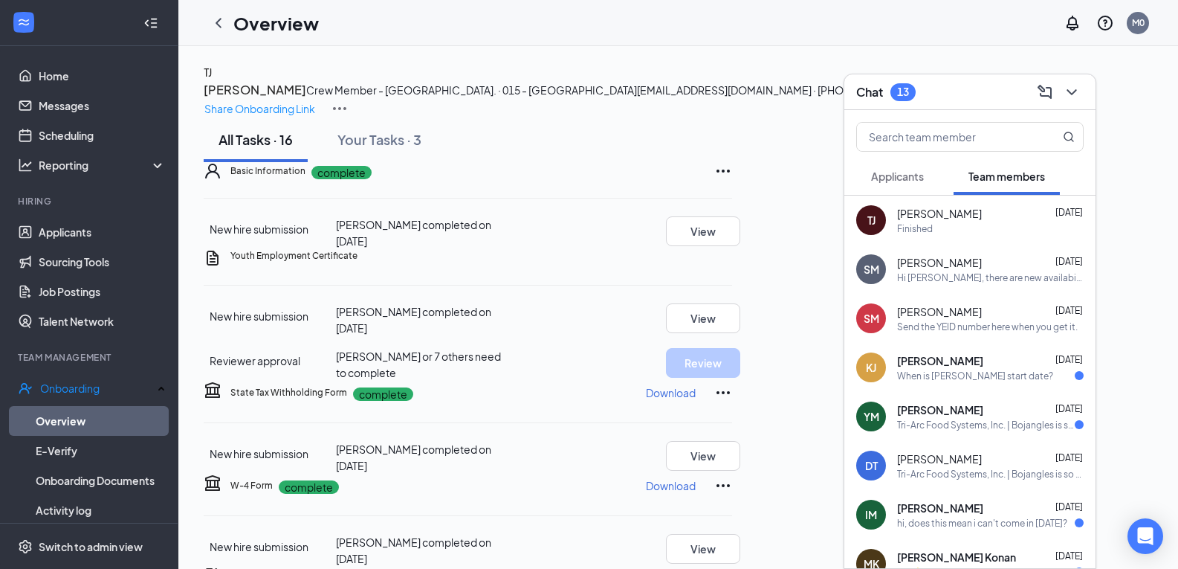
click at [1071, 99] on icon "ChevronDown" at bounding box center [1072, 92] width 18 height 18
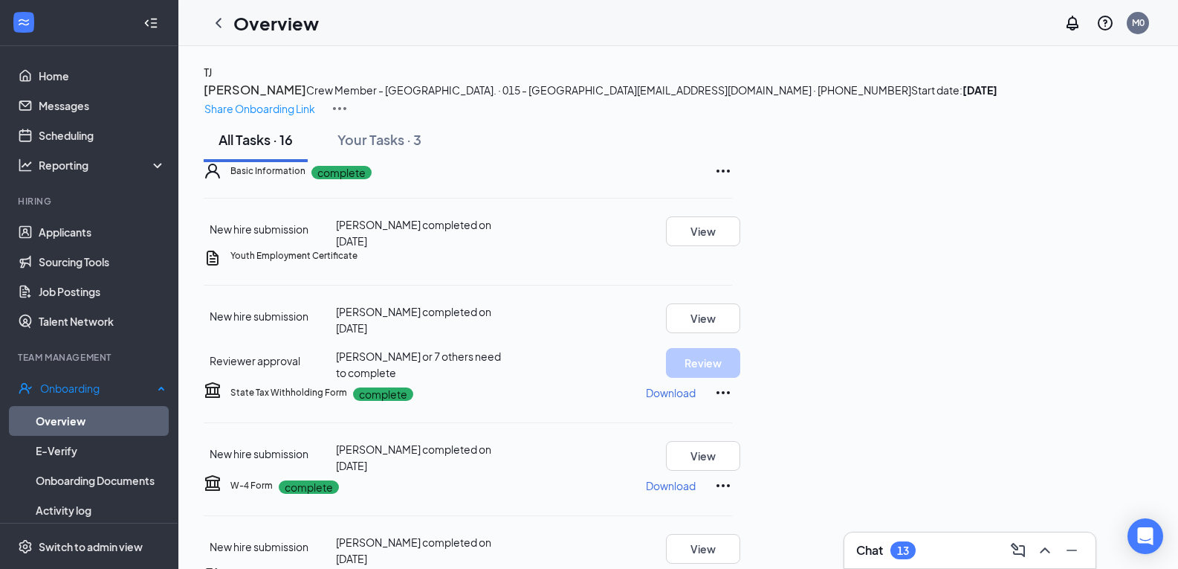
click at [112, 417] on link "Overview" at bounding box center [101, 421] width 130 height 30
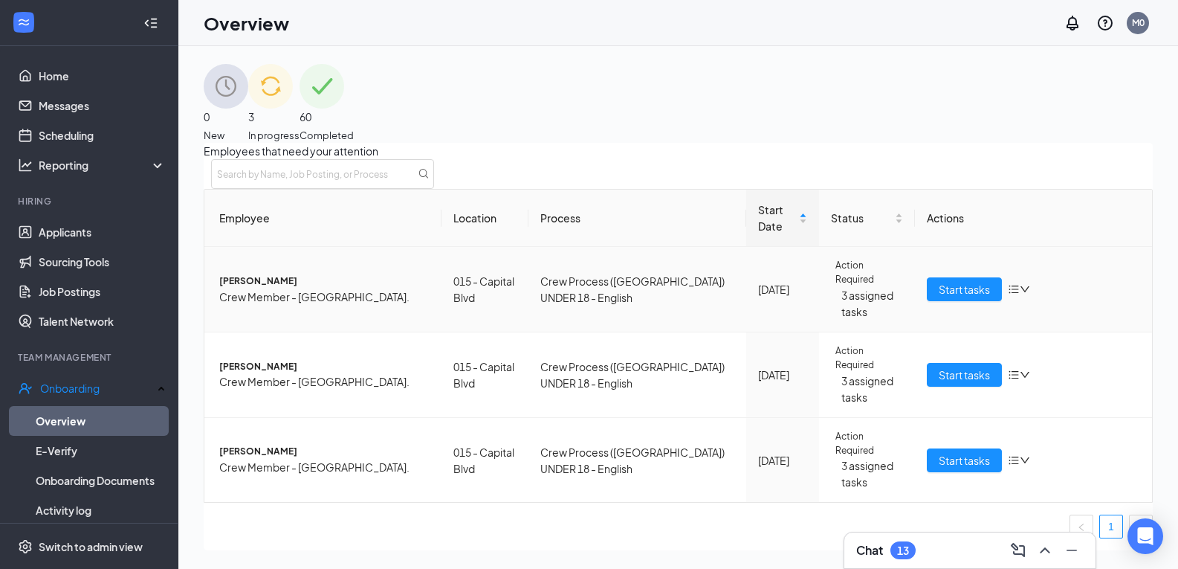
click at [1008, 295] on icon "bars" at bounding box center [1014, 289] width 12 height 12
click at [1045, 341] on div "Stop process" at bounding box center [1064, 332] width 126 height 16
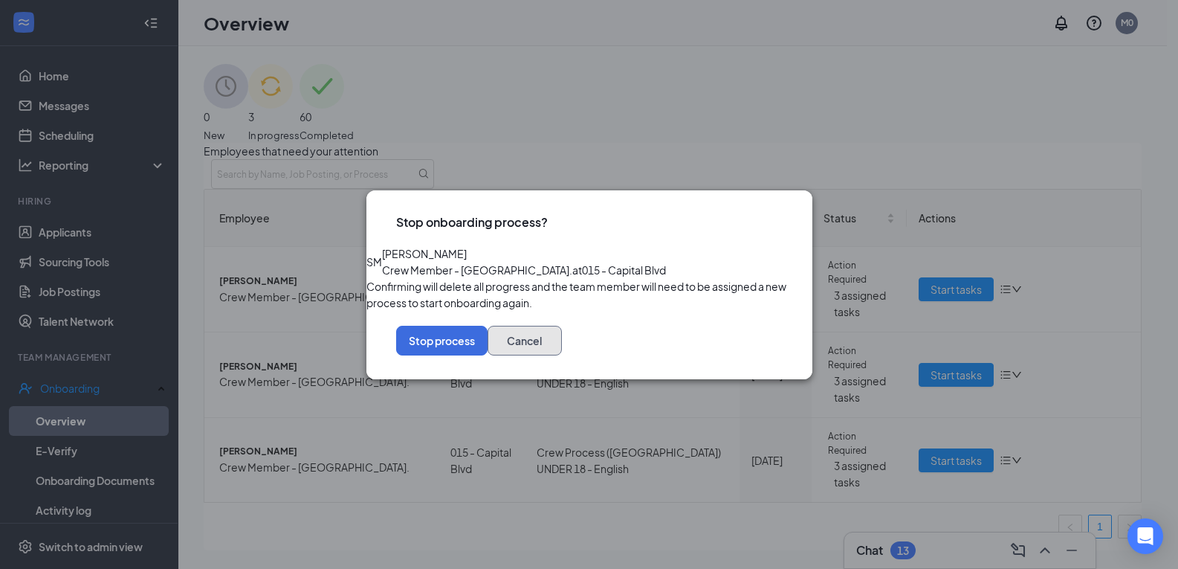
click at [562, 355] on button "Cancel" at bounding box center [525, 341] width 74 height 30
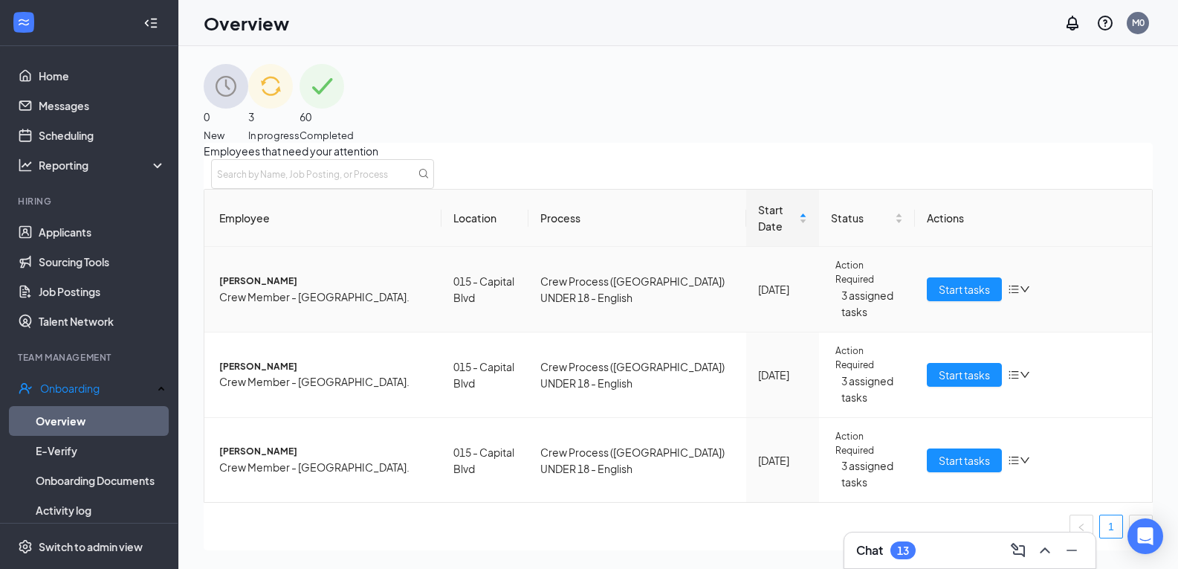
click at [1008, 295] on icon "bars" at bounding box center [1014, 289] width 12 height 12
click at [1061, 388] on div "Remove from onboarding" at bounding box center [1064, 380] width 126 height 16
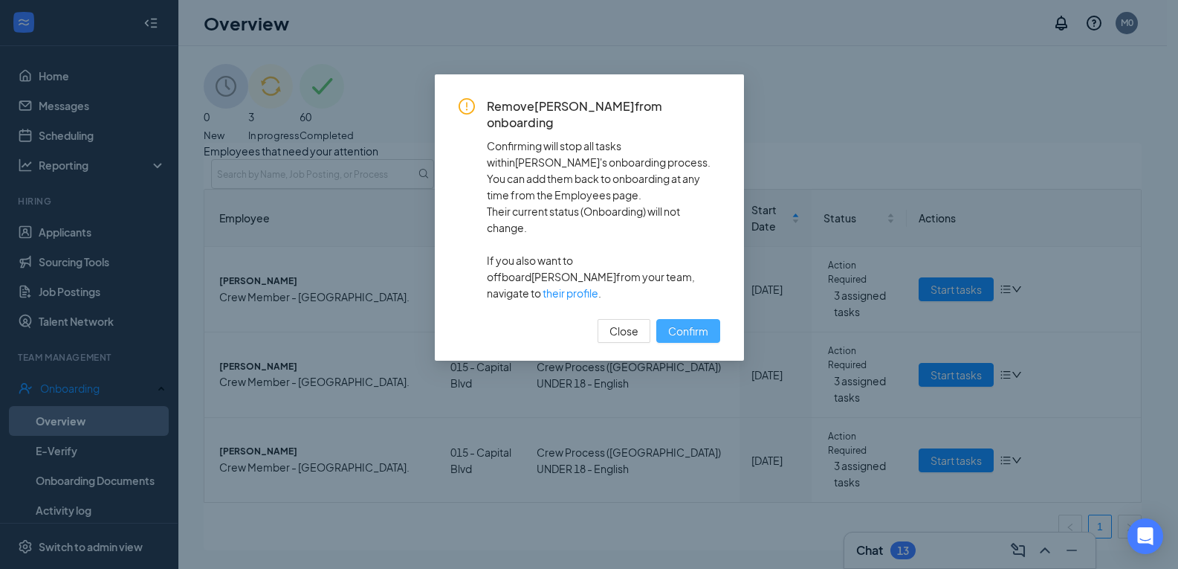
click at [706, 323] on span "Confirm" at bounding box center [688, 331] width 40 height 16
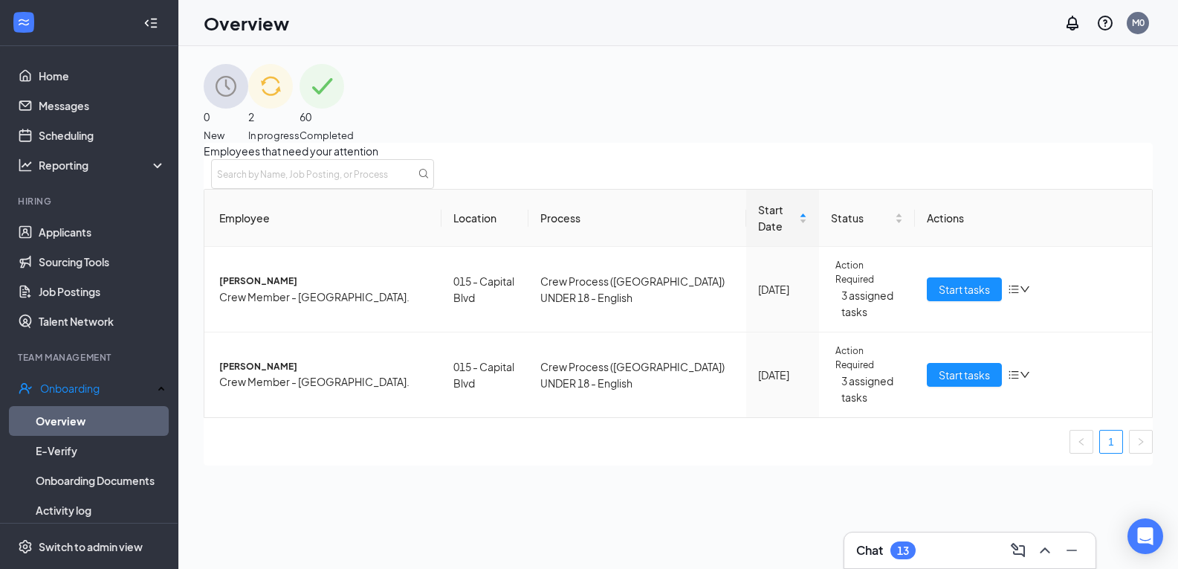
click at [1045, 550] on icon "ChevronUp" at bounding box center [1045, 550] width 18 height 18
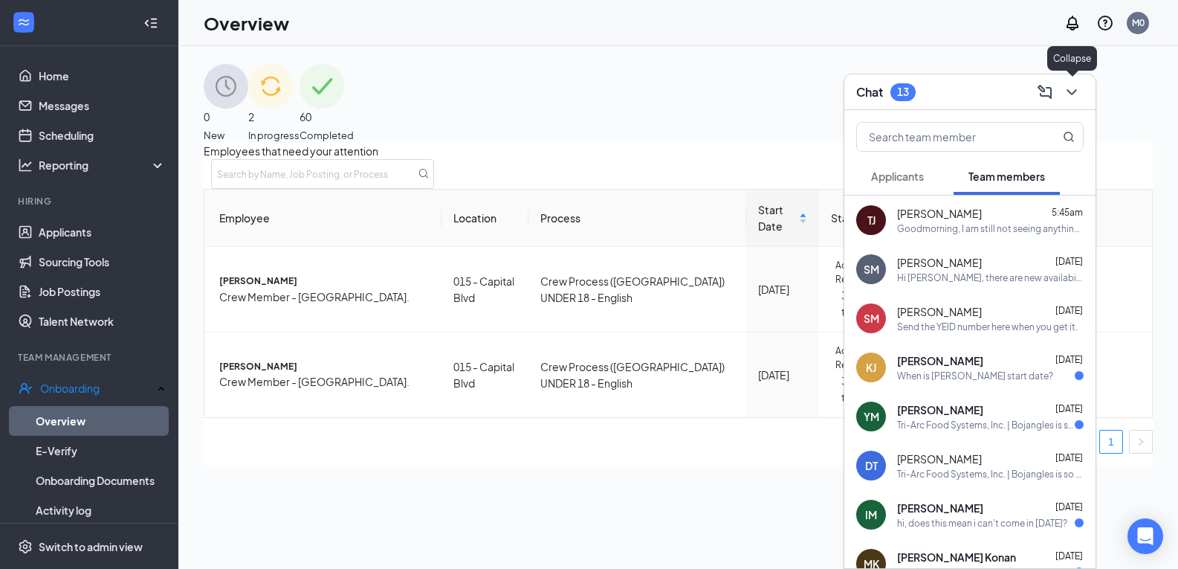
click at [1069, 93] on icon "ChevronDown" at bounding box center [1072, 92] width 18 height 18
